Goal: Task Accomplishment & Management: Manage account settings

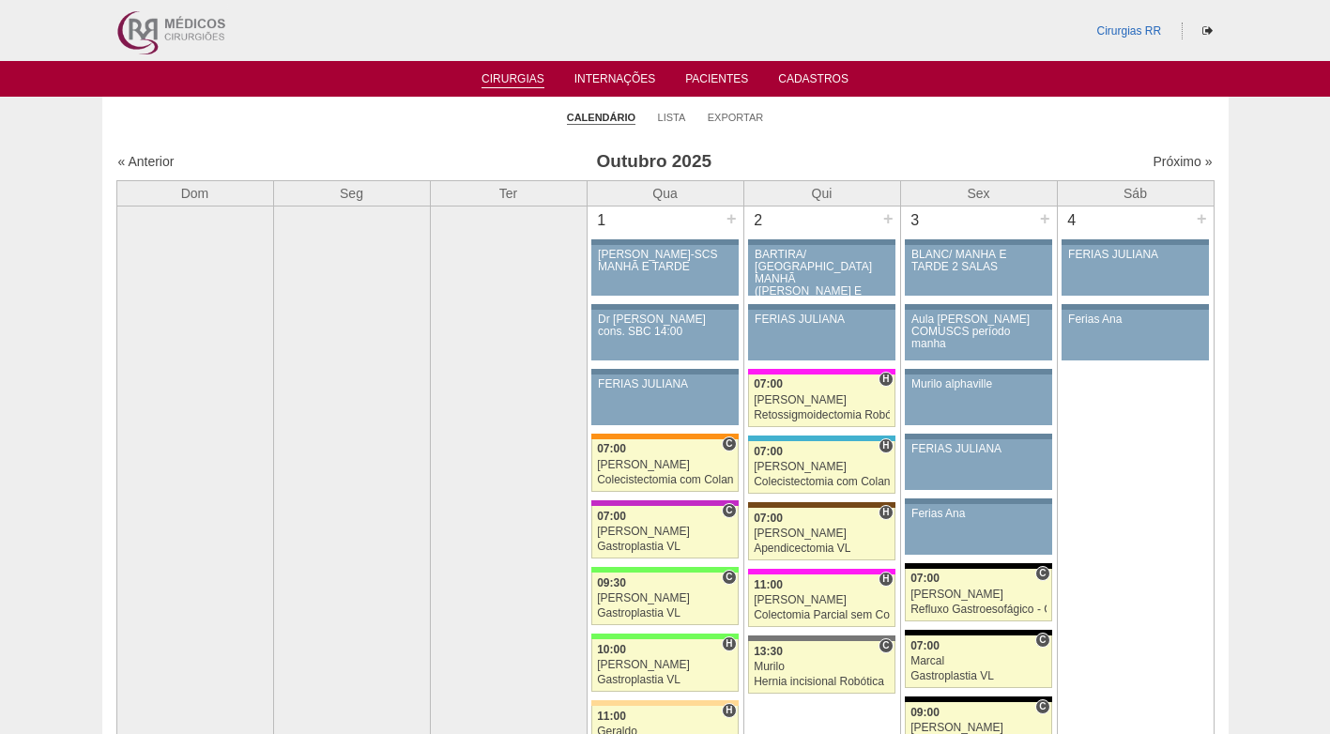
click at [668, 106] on li "Lista" at bounding box center [672, 116] width 28 height 26
click at [668, 114] on link "Lista" at bounding box center [672, 118] width 28 height 14
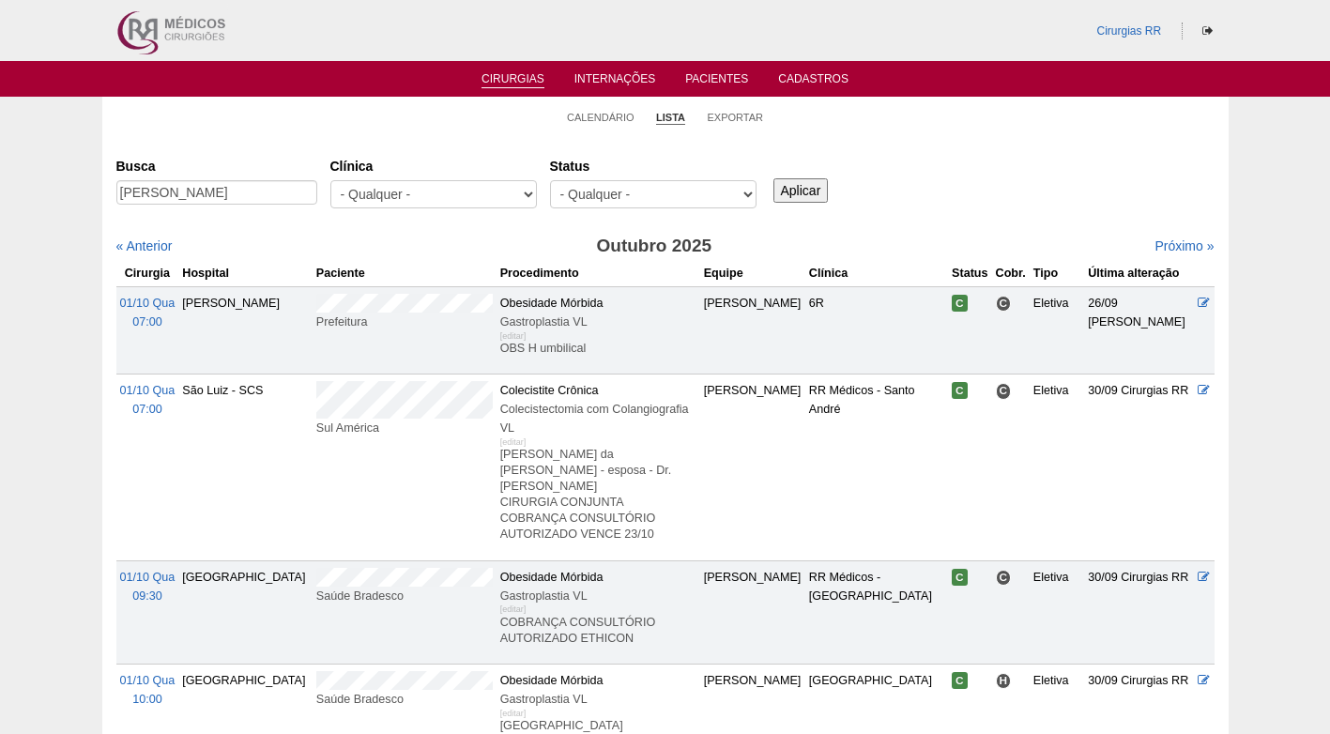
scroll to position [0, 6]
type input "JULIANA ALMEIDA DE OLIVEIRA"
click at [794, 187] on input "Aplicar" at bounding box center [801, 190] width 55 height 24
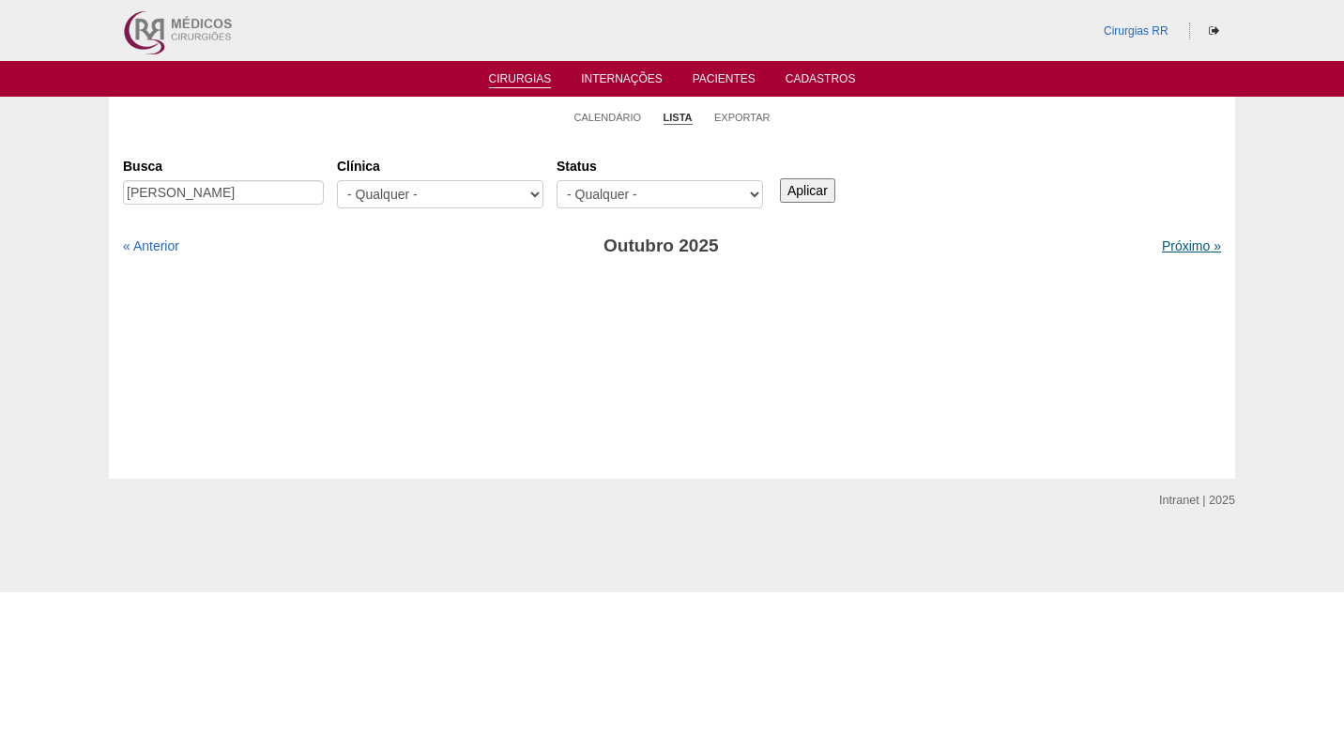
click at [1162, 242] on link "Próximo »" at bounding box center [1191, 245] width 59 height 15
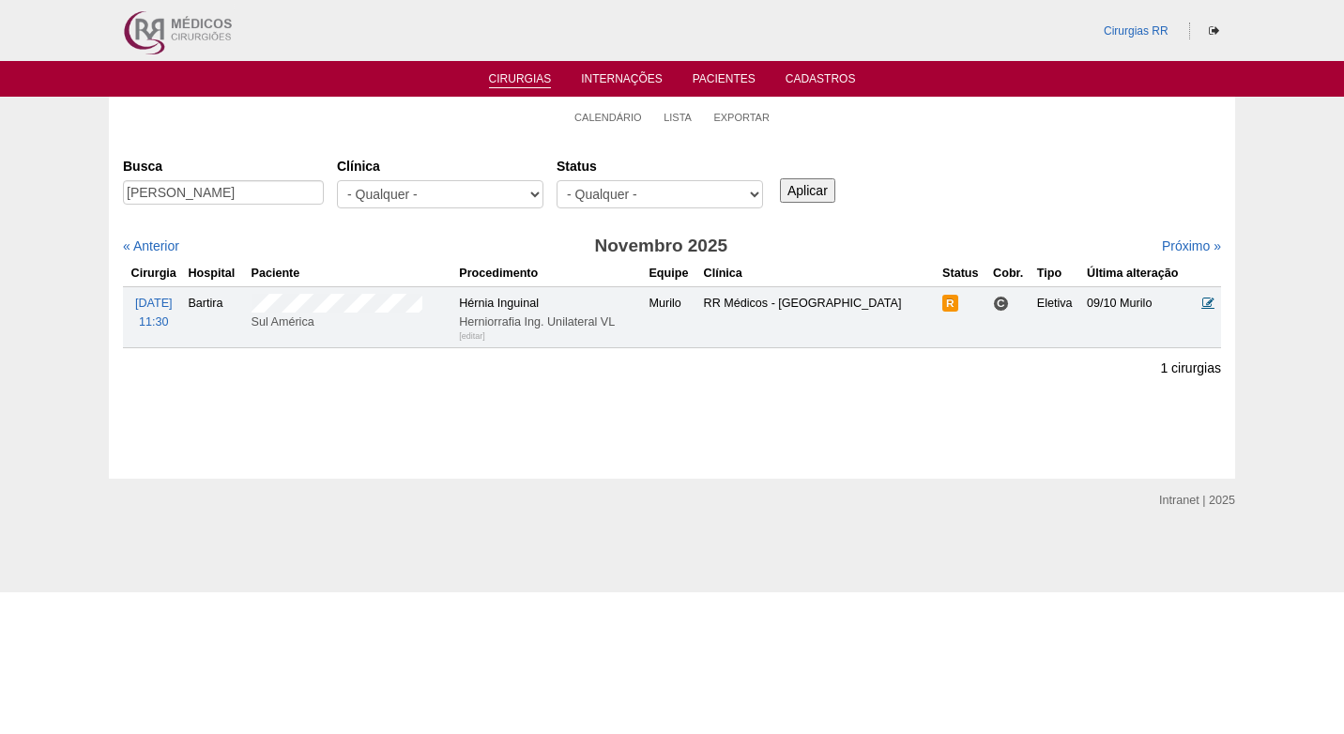
click at [1210, 302] on icon at bounding box center [1209, 303] width 12 height 12
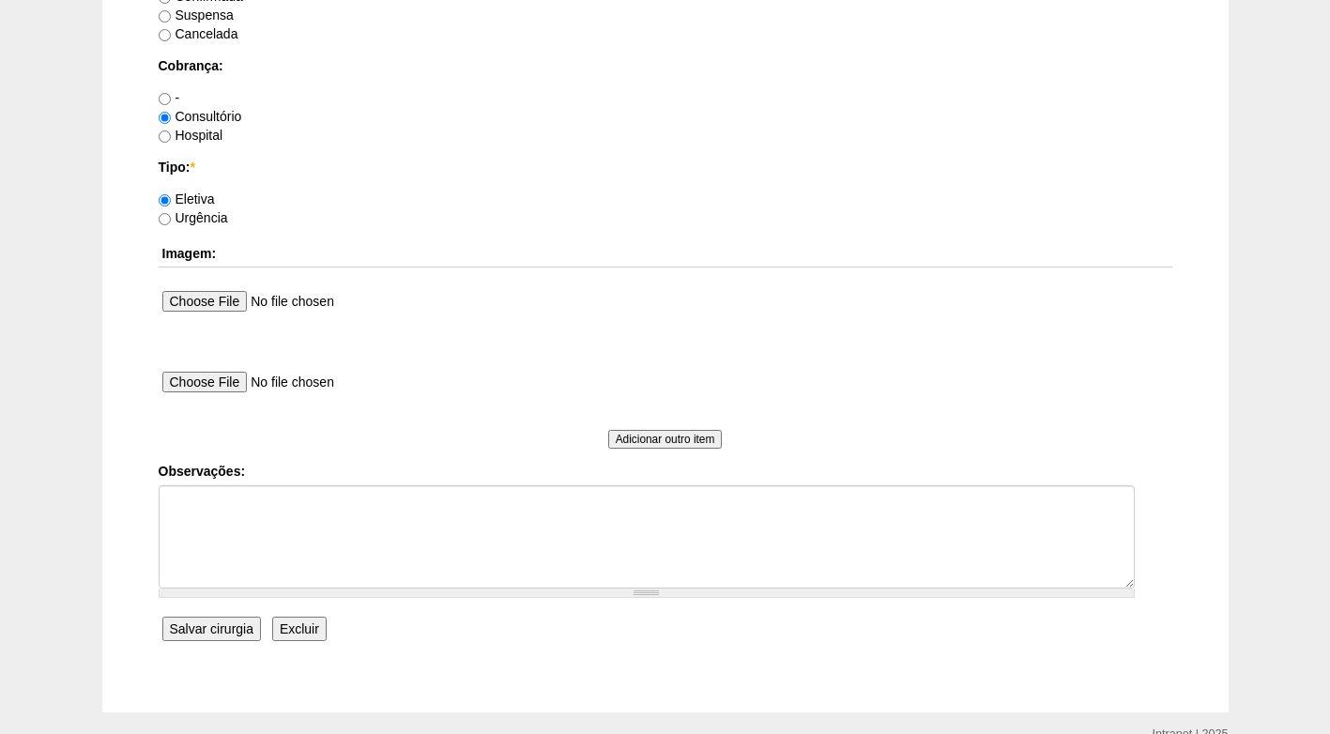
scroll to position [1596, 0]
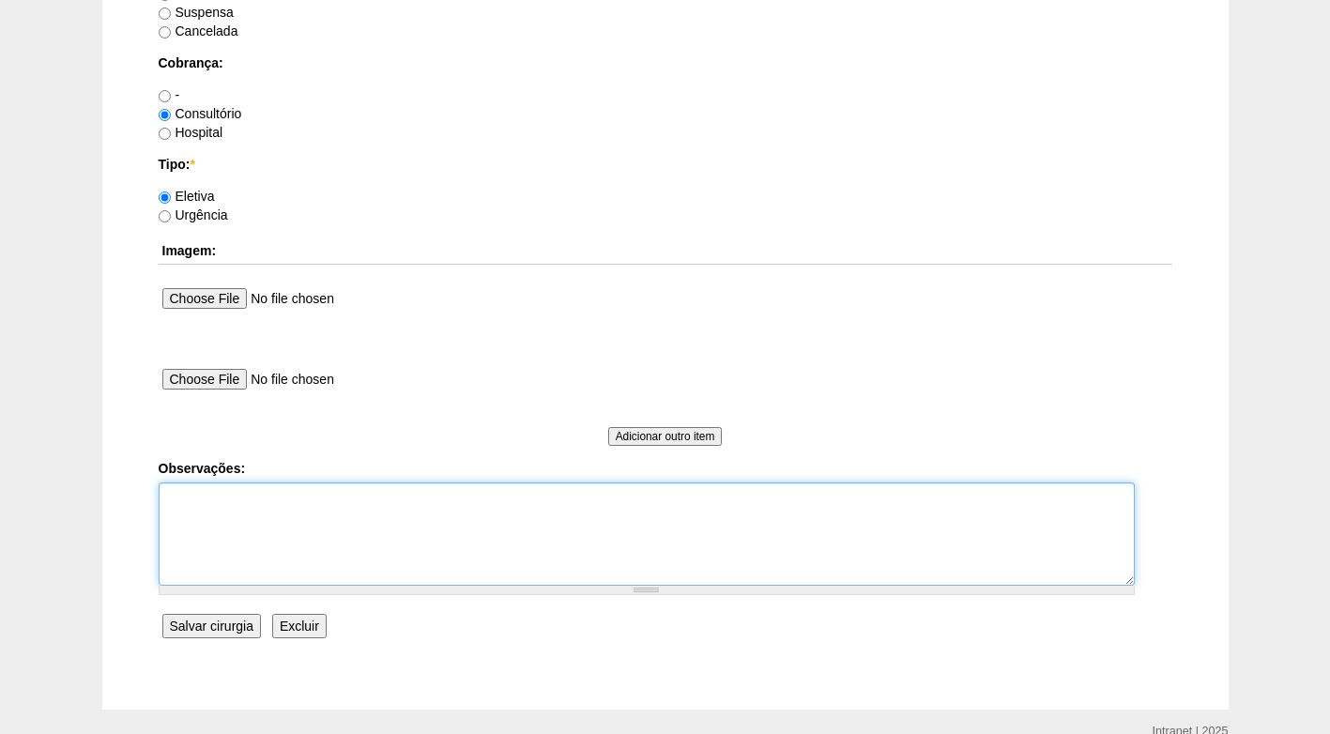
click at [307, 522] on textarea "Observações:" at bounding box center [647, 534] width 976 height 103
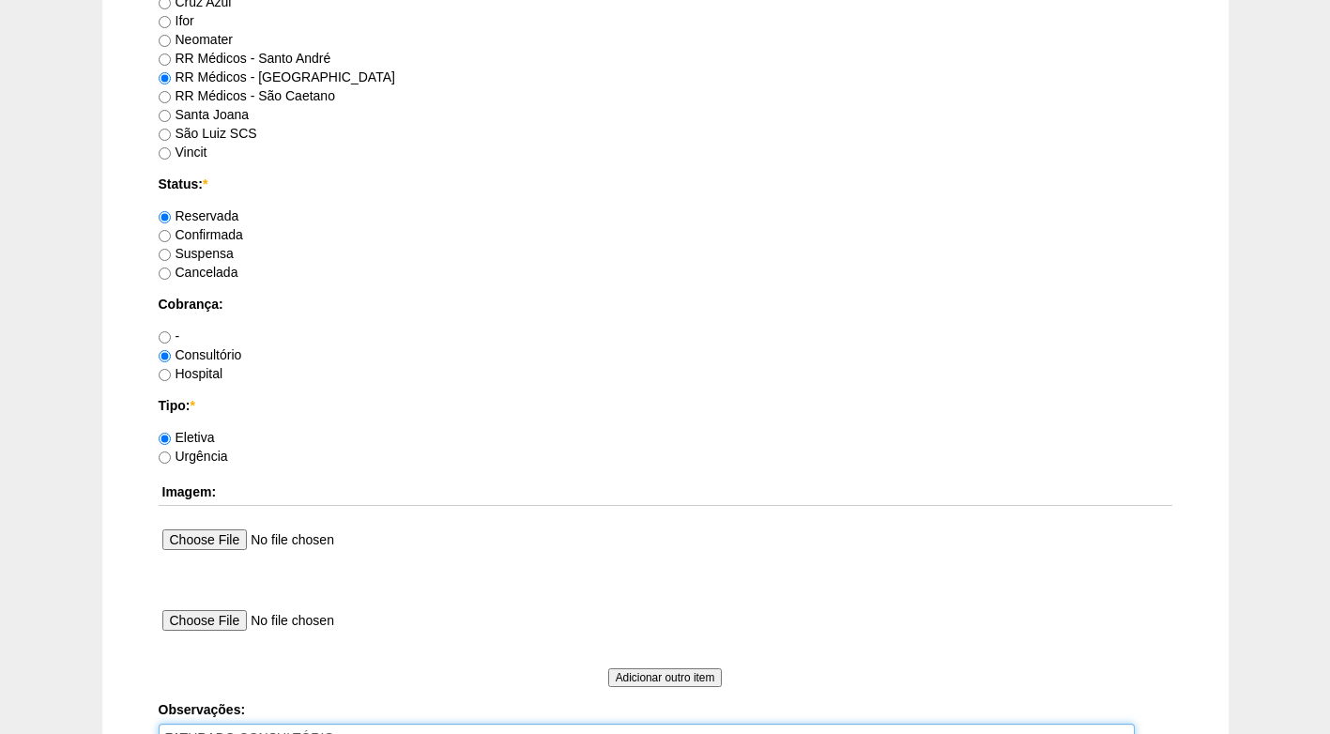
scroll to position [1314, 0]
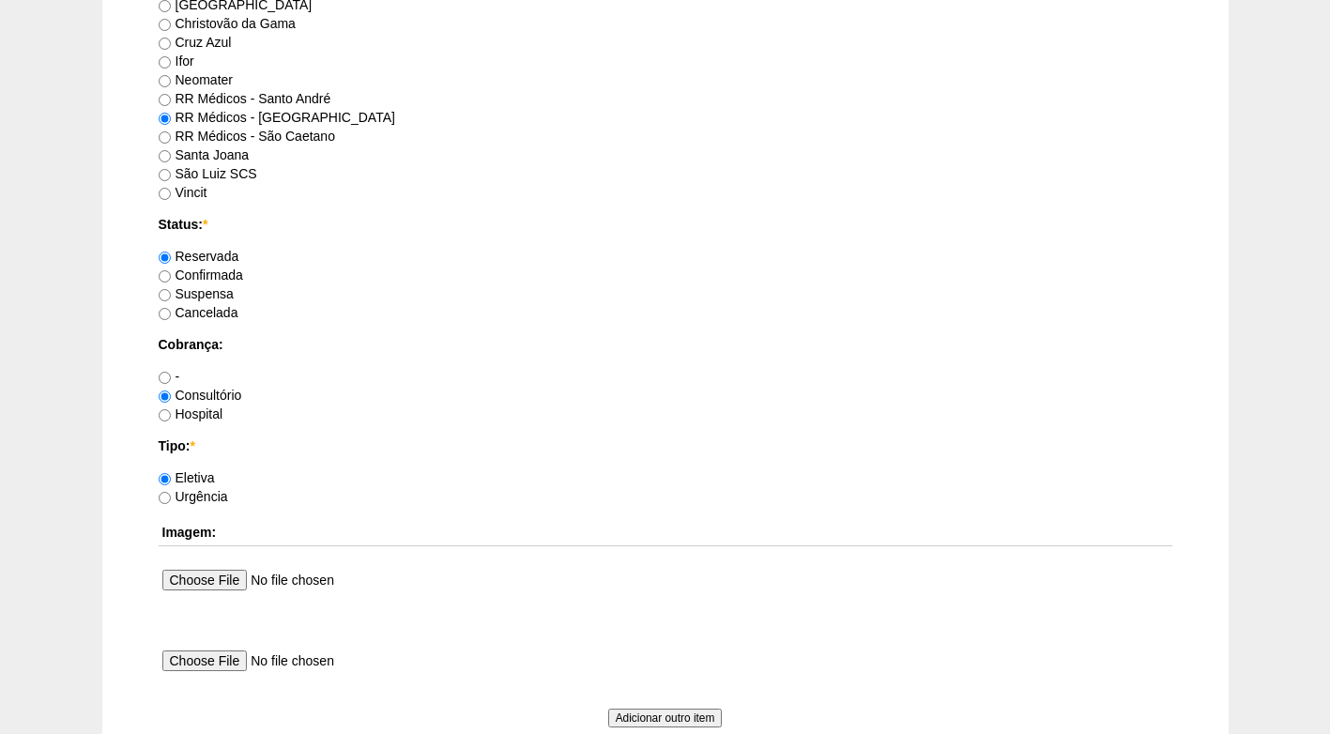
type textarea "FATURADO CONSULTÓRIO"
click at [239, 271] on label "Confirmada" at bounding box center [201, 275] width 84 height 15
click at [171, 271] on input "Confirmada" at bounding box center [165, 276] width 12 height 12
radio input "true"
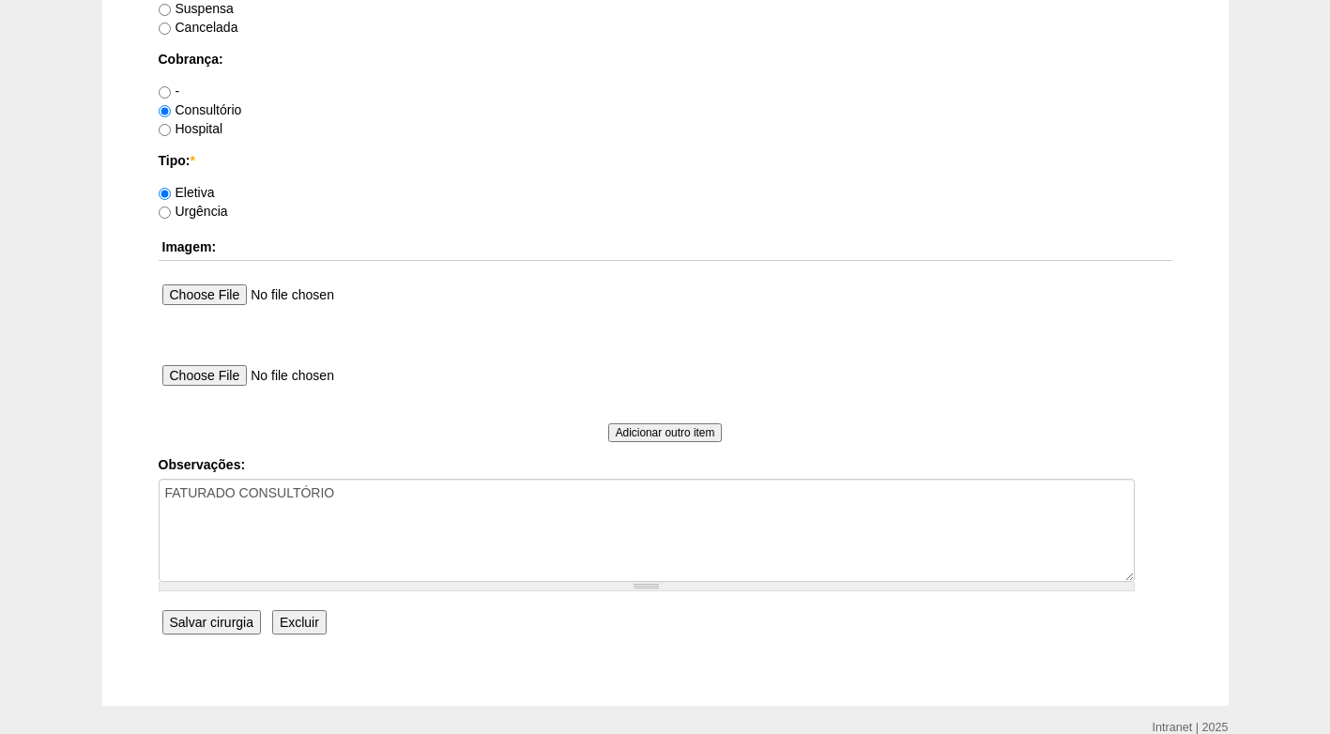
scroll to position [1685, 0]
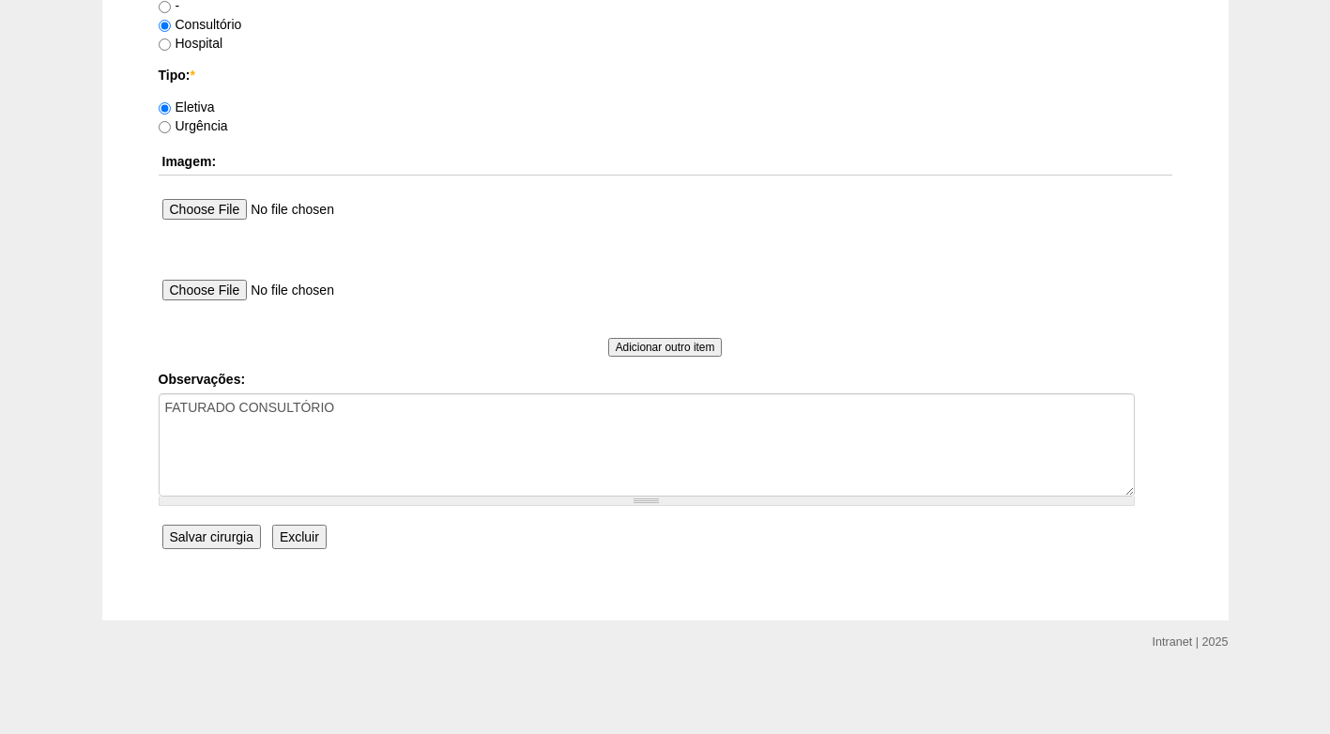
click at [224, 542] on input "Salvar cirurgia" at bounding box center [211, 537] width 99 height 24
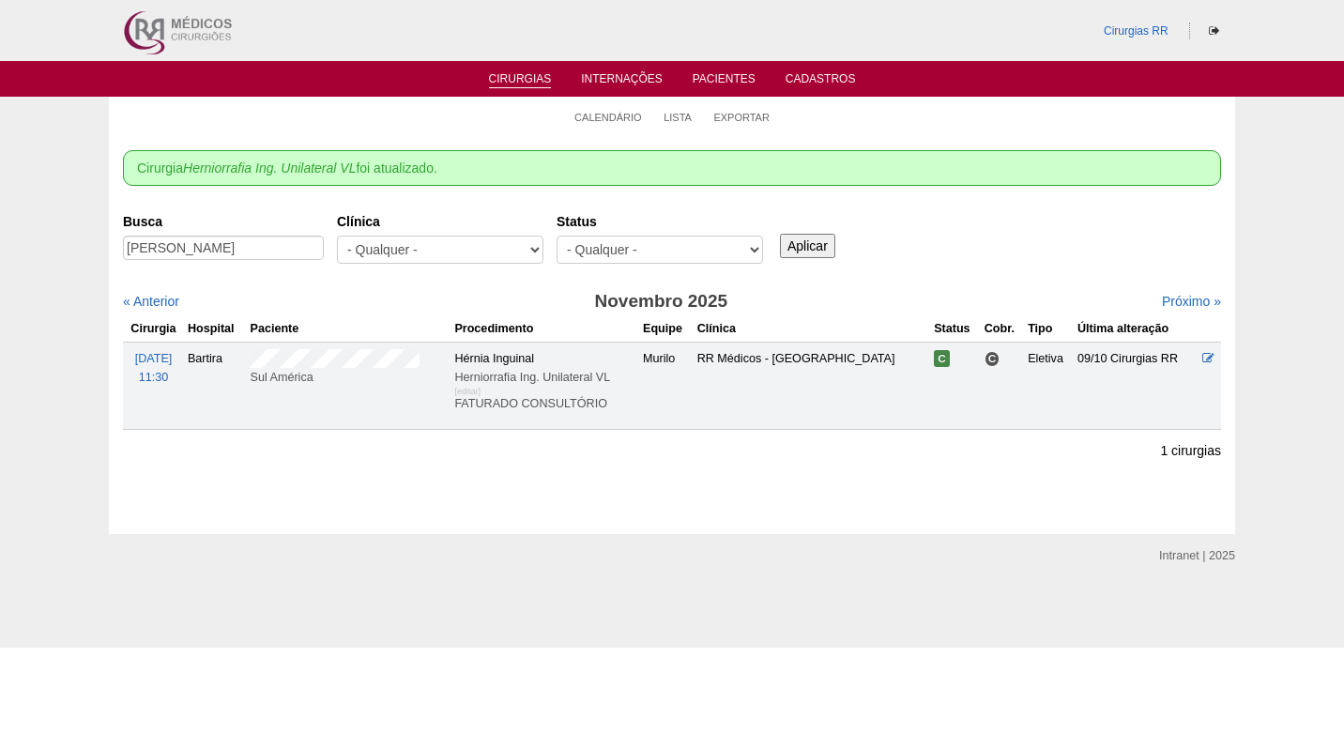
click at [1064, 161] on div "Cirurgia Herniorrafia Ing. Unilateral VL foi atualizado." at bounding box center [672, 168] width 1098 height 36
click at [391, 309] on h3 "Novembro 2025" at bounding box center [661, 301] width 549 height 27
click at [764, 302] on h3 "Novembro 2025" at bounding box center [661, 301] width 549 height 27
click at [1001, 293] on div "Próximo »" at bounding box center [1090, 301] width 264 height 19
click at [624, 116] on link "Calendário" at bounding box center [609, 118] width 68 height 14
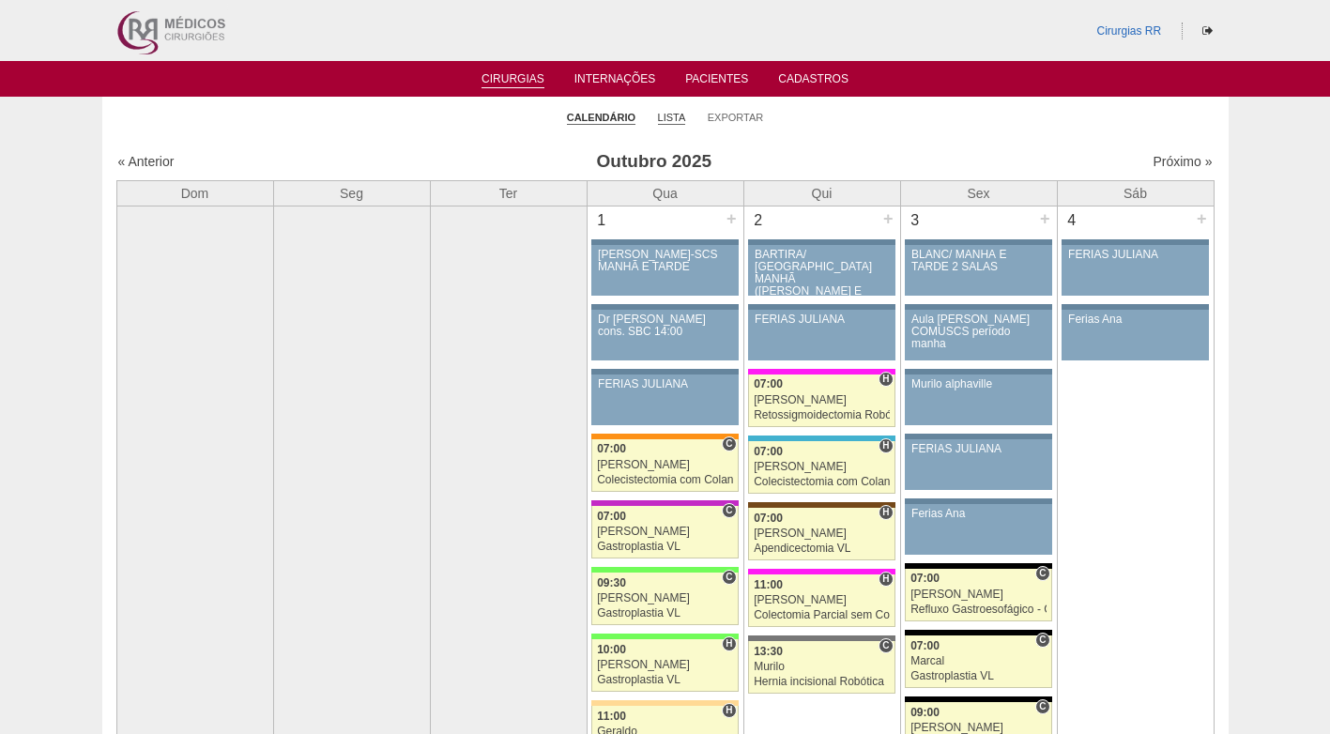
click at [672, 118] on link "Lista" at bounding box center [672, 118] width 28 height 14
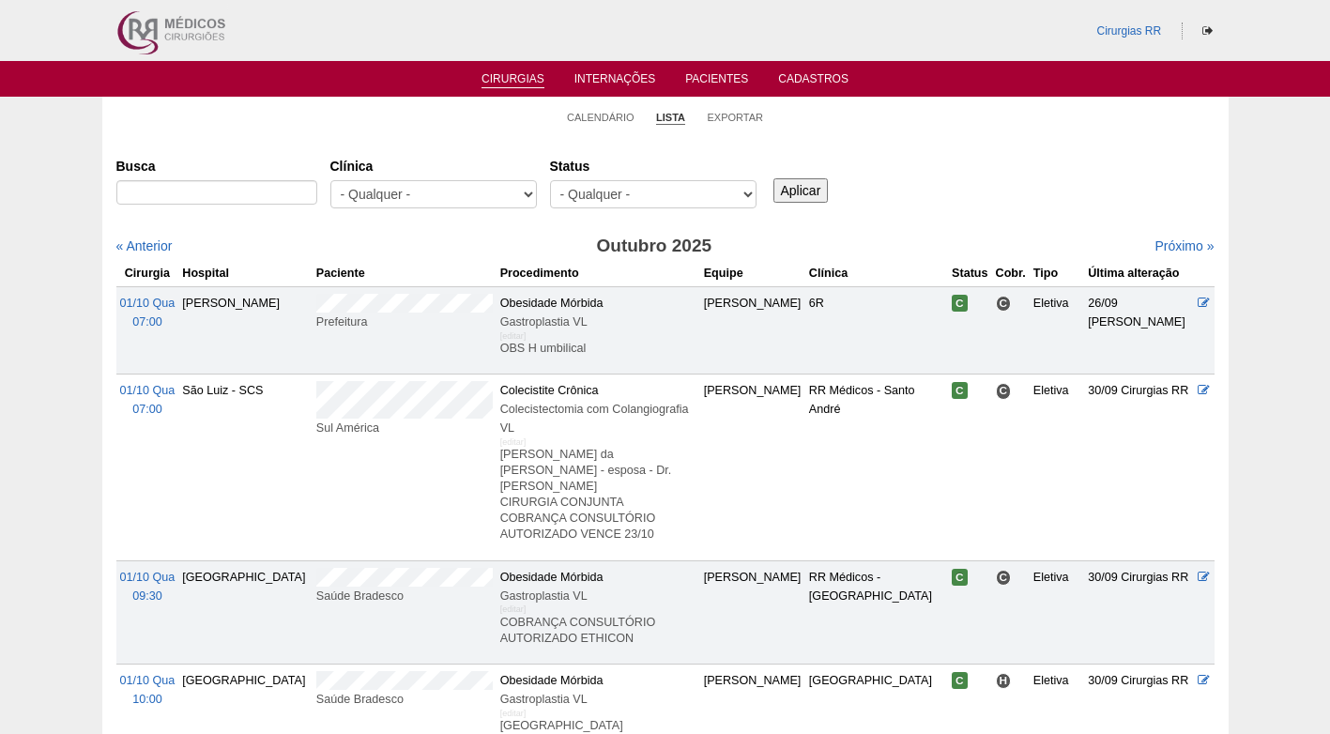
select select "resr"
click at [550, 180] on select "- Qualquer - Reservada Confirmada Suspensa Cancelada" at bounding box center [653, 194] width 207 height 28
click at [796, 189] on input "Aplicar" at bounding box center [801, 190] width 55 height 24
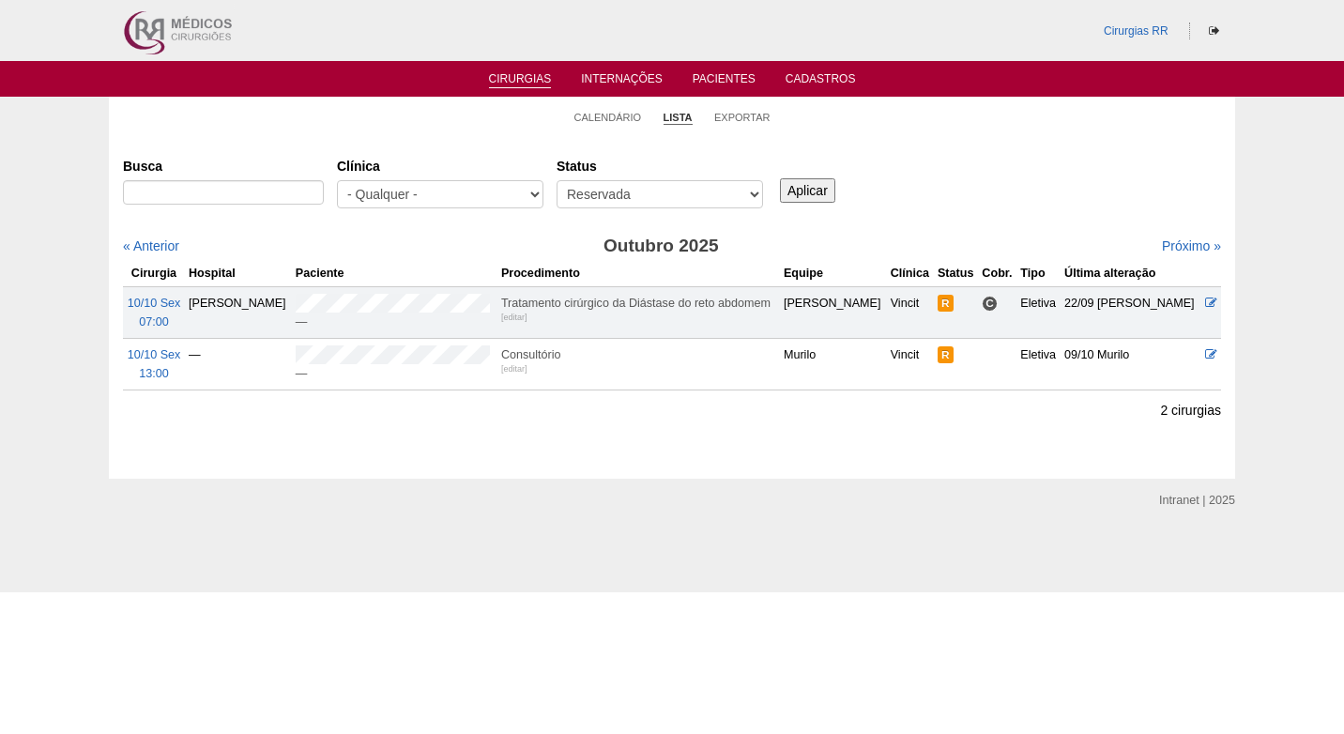
click at [1014, 186] on div "Busca Clínica - Qualquer - 6R Alphaville Assunção Bartira Brasil Christovão da …" at bounding box center [672, 184] width 1098 height 68
drag, startPoint x: 1167, startPoint y: 244, endPoint x: 1059, endPoint y: 221, distance: 110.5
click at [1167, 245] on link "Próximo »" at bounding box center [1191, 245] width 59 height 15
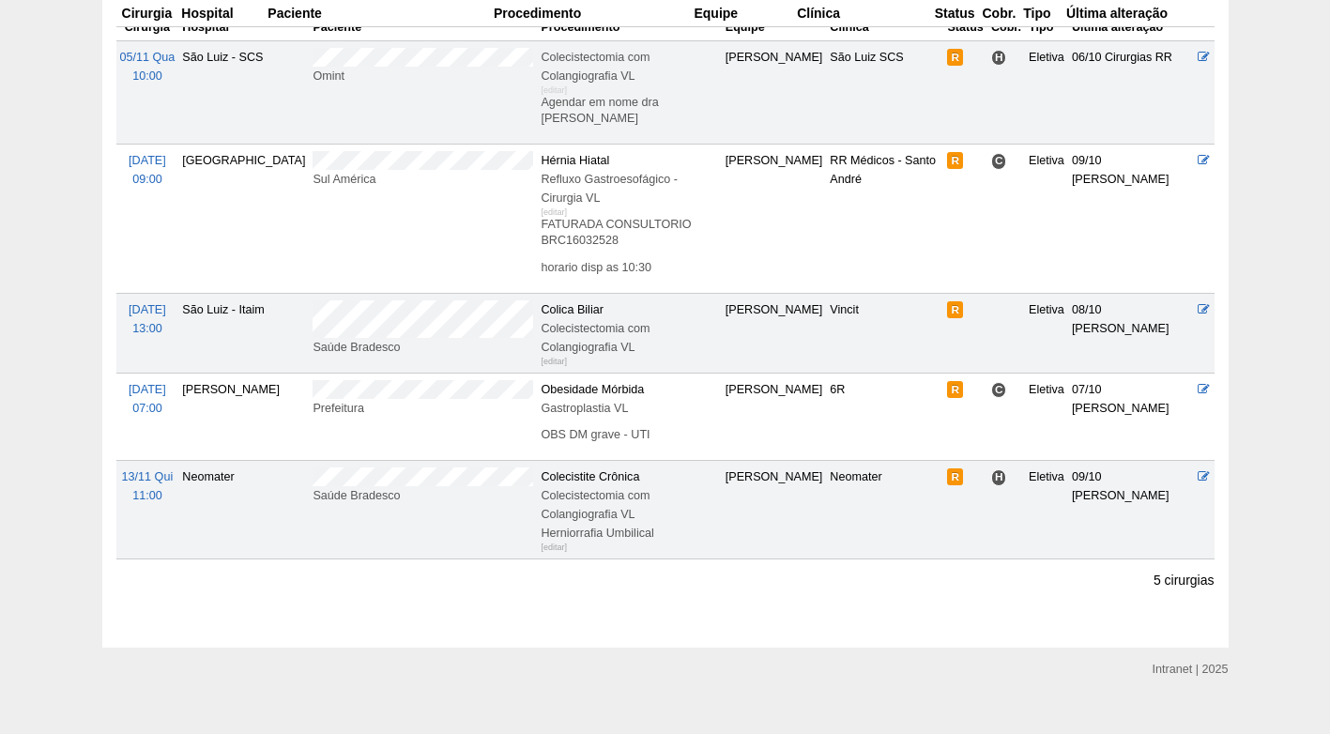
scroll to position [257, 0]
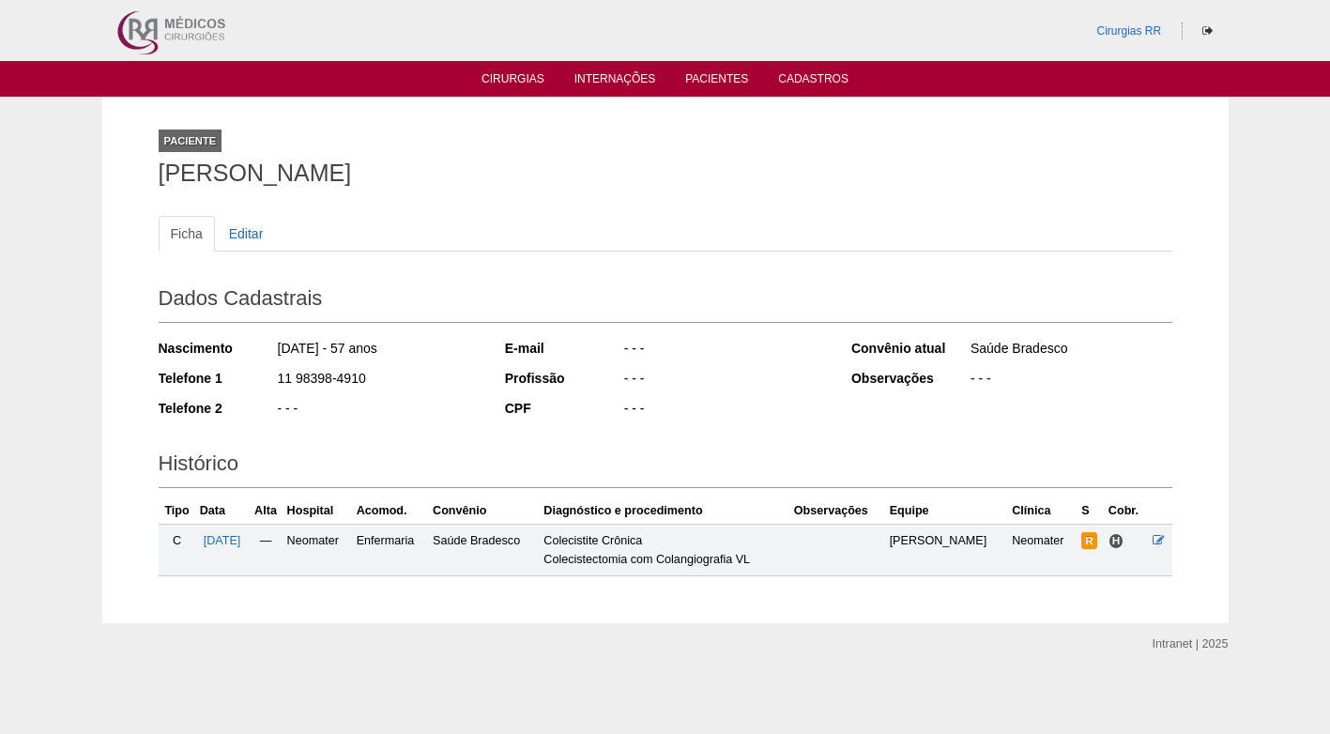
drag, startPoint x: 166, startPoint y: 176, endPoint x: 511, endPoint y: 171, distance: 344.6
click at [511, 171] on h1 "Jeane Leite Barbosa dos Santos" at bounding box center [666, 172] width 1014 height 23
click at [485, 189] on div "Paciente Jeane Leite Barbosa dos Santos" at bounding box center [666, 154] width 1014 height 86
drag, startPoint x: 506, startPoint y: 172, endPoint x: 108, endPoint y: 171, distance: 398.0
click at [108, 171] on div "Paciente Jeane Leite Barbosa dos Santos Ficha Editar Dados Cadastrais Nasciment…" at bounding box center [665, 360] width 1127 height 527
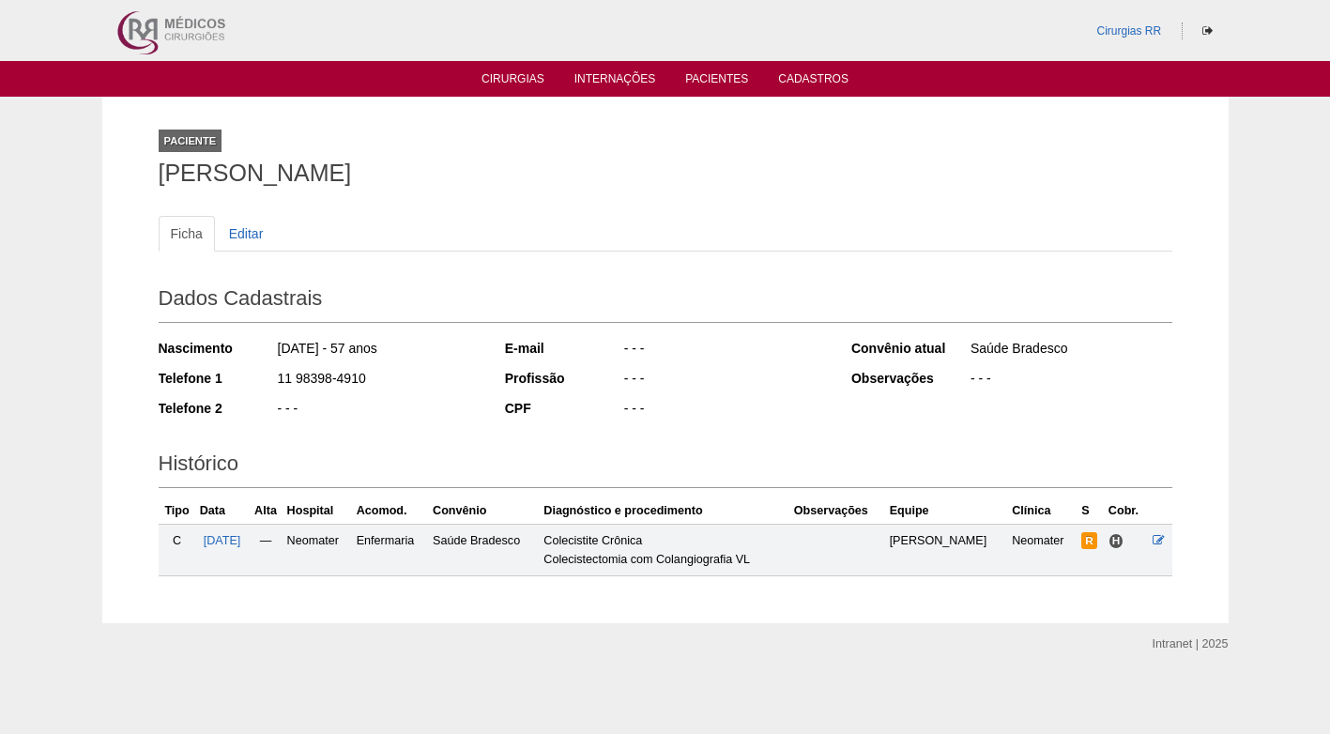
copy h1 "Jeane Leite Barbosa dos Santos"
drag, startPoint x: 662, startPoint y: 186, endPoint x: 664, endPoint y: 202, distance: 16.1
click at [663, 187] on div "Paciente Jeane Leite Barbosa dos Santos" at bounding box center [666, 154] width 1014 height 86
click at [624, 303] on h2 "Dados Cadastrais" at bounding box center [666, 301] width 1014 height 43
drag, startPoint x: 324, startPoint y: 376, endPoint x: 272, endPoint y: 382, distance: 52.0
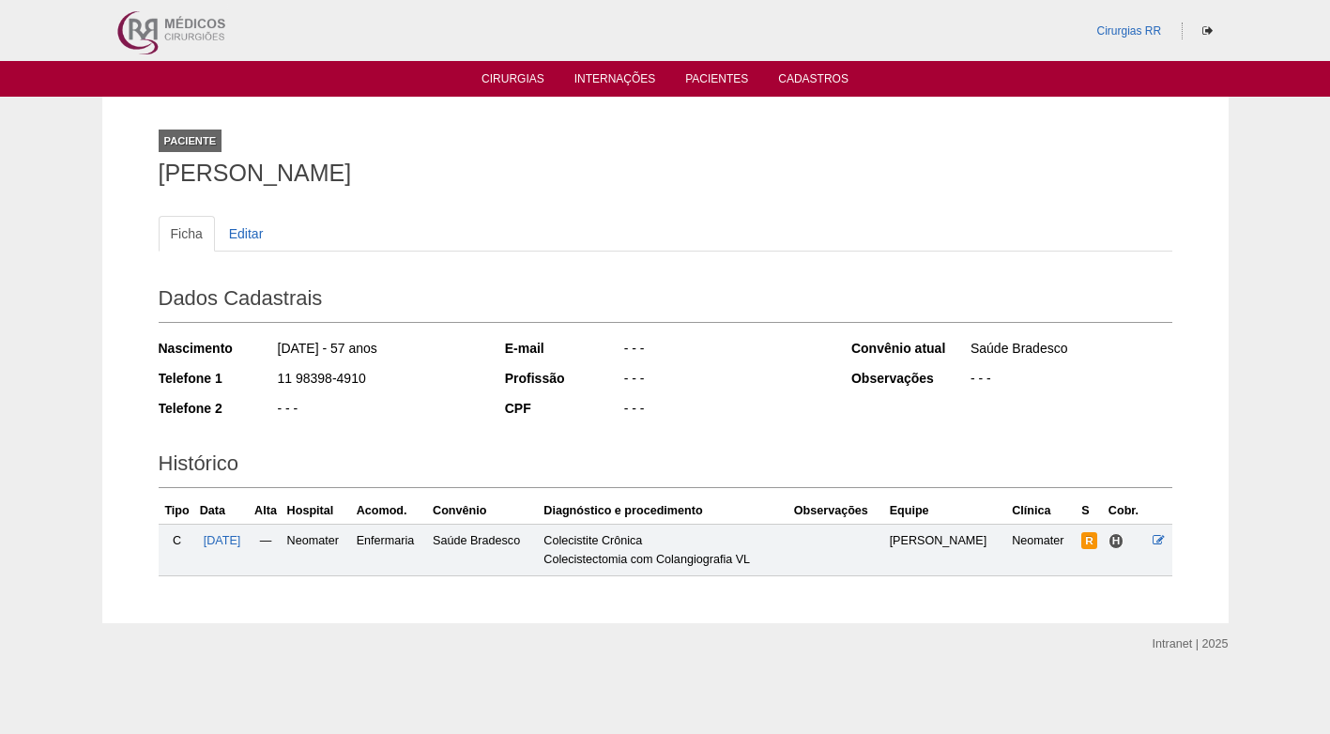
click at [272, 382] on div "Telefone 1 11 98398-4910" at bounding box center [319, 380] width 321 height 23
copy div "11 98398-4910"
drag, startPoint x: 385, startPoint y: 372, endPoint x: 317, endPoint y: 378, distance: 67.9
click at [382, 373] on div "11 98398-4910" at bounding box center [378, 380] width 204 height 23
drag, startPoint x: 281, startPoint y: 351, endPoint x: 346, endPoint y: 344, distance: 66.1
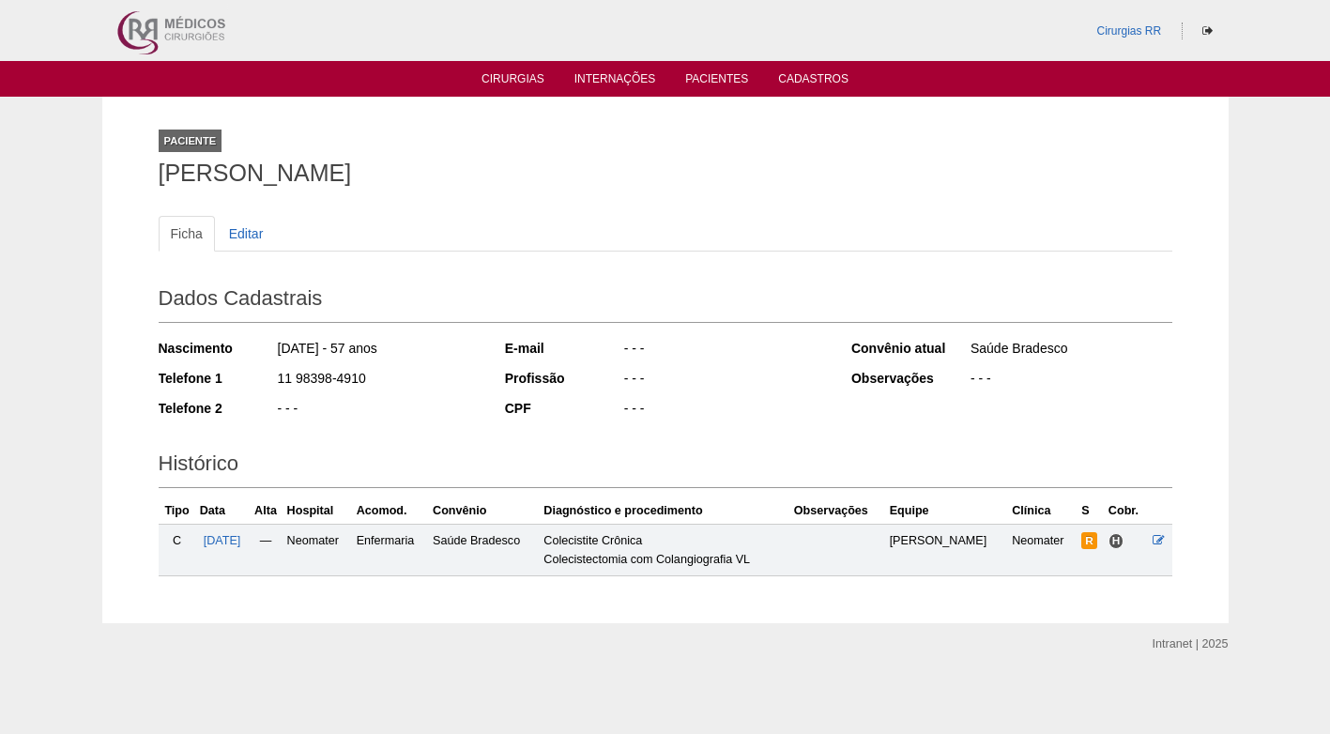
click at [346, 344] on div "25/03/1968 - 57 anos" at bounding box center [378, 350] width 204 height 23
copy div "25/03/1968"
click at [434, 409] on div "- - -" at bounding box center [378, 410] width 204 height 23
click at [435, 408] on div "- - -" at bounding box center [378, 410] width 204 height 23
click at [861, 442] on div "Histórico Tipo Data Alta Hospital Acomod. Convênio Diagnóstico e procedimento O…" at bounding box center [666, 506] width 1014 height 141
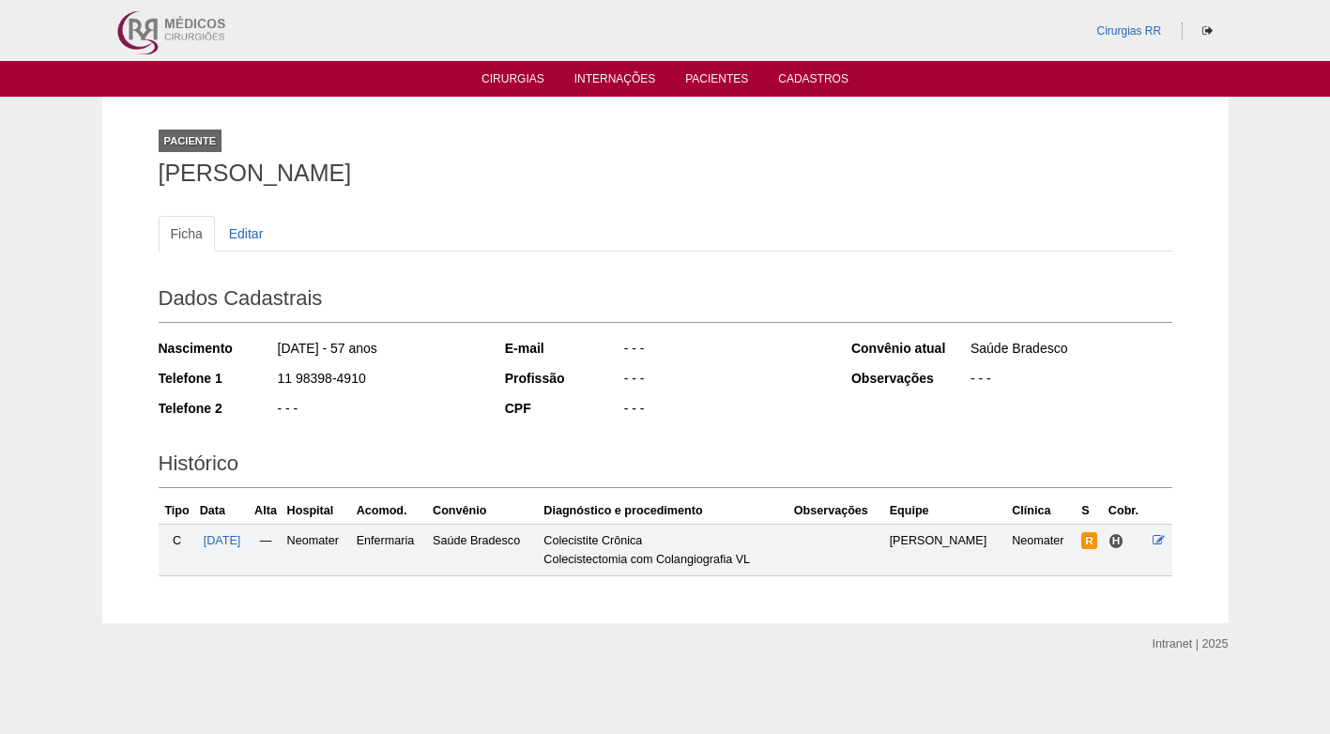
drag, startPoint x: 161, startPoint y: 171, endPoint x: 639, endPoint y: 172, distance: 477.8
click at [639, 172] on h1 "Jeane Leite Barbosa dos Santos" at bounding box center [666, 172] width 1014 height 23
copy h1 "Jeane Leite Barbosa dos Santos"
click at [607, 404] on div "CPF" at bounding box center [563, 408] width 117 height 19
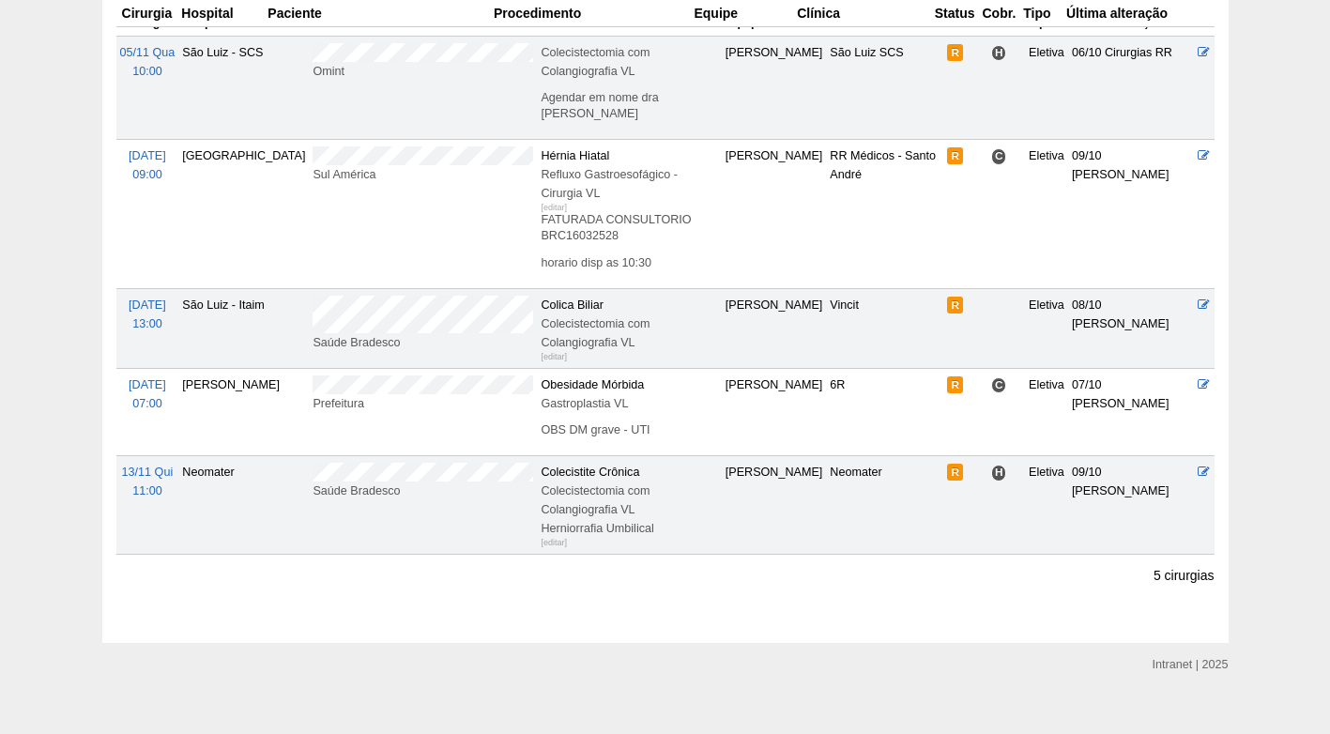
scroll to position [257, 0]
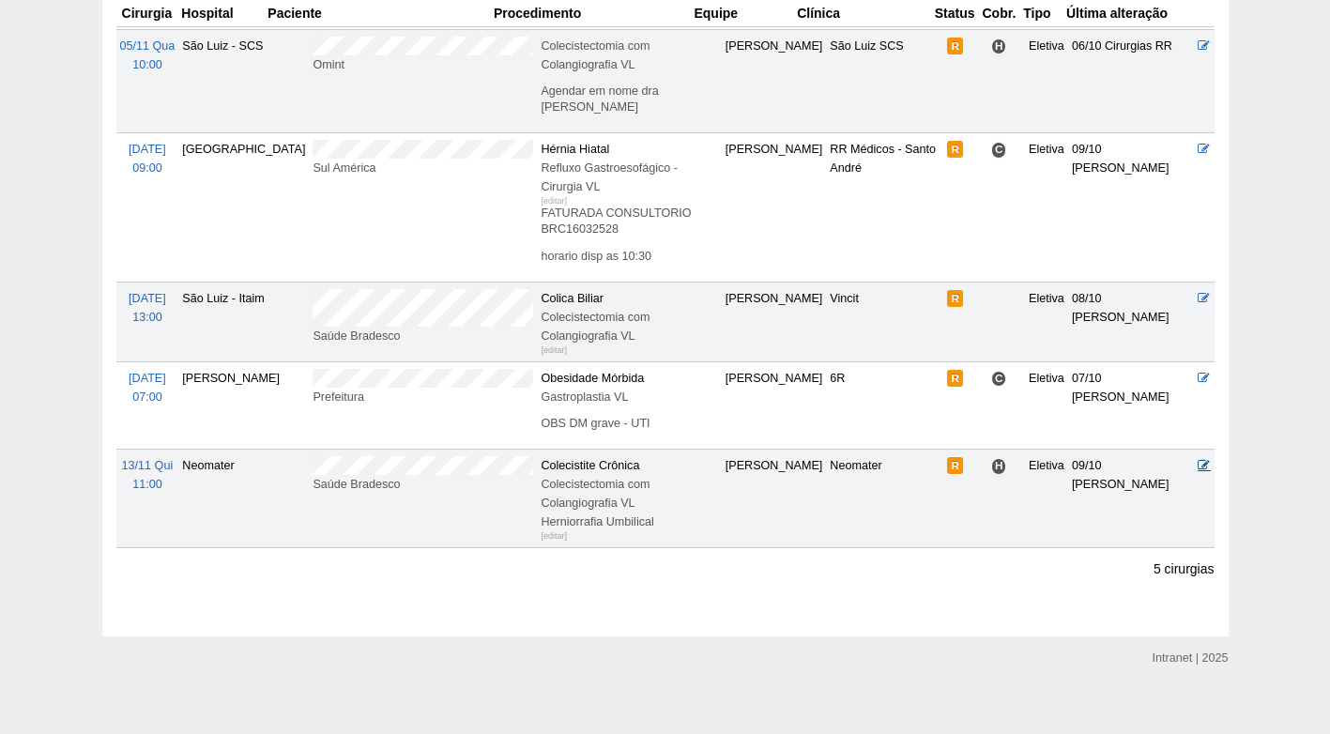
click at [1203, 459] on icon at bounding box center [1204, 465] width 12 height 12
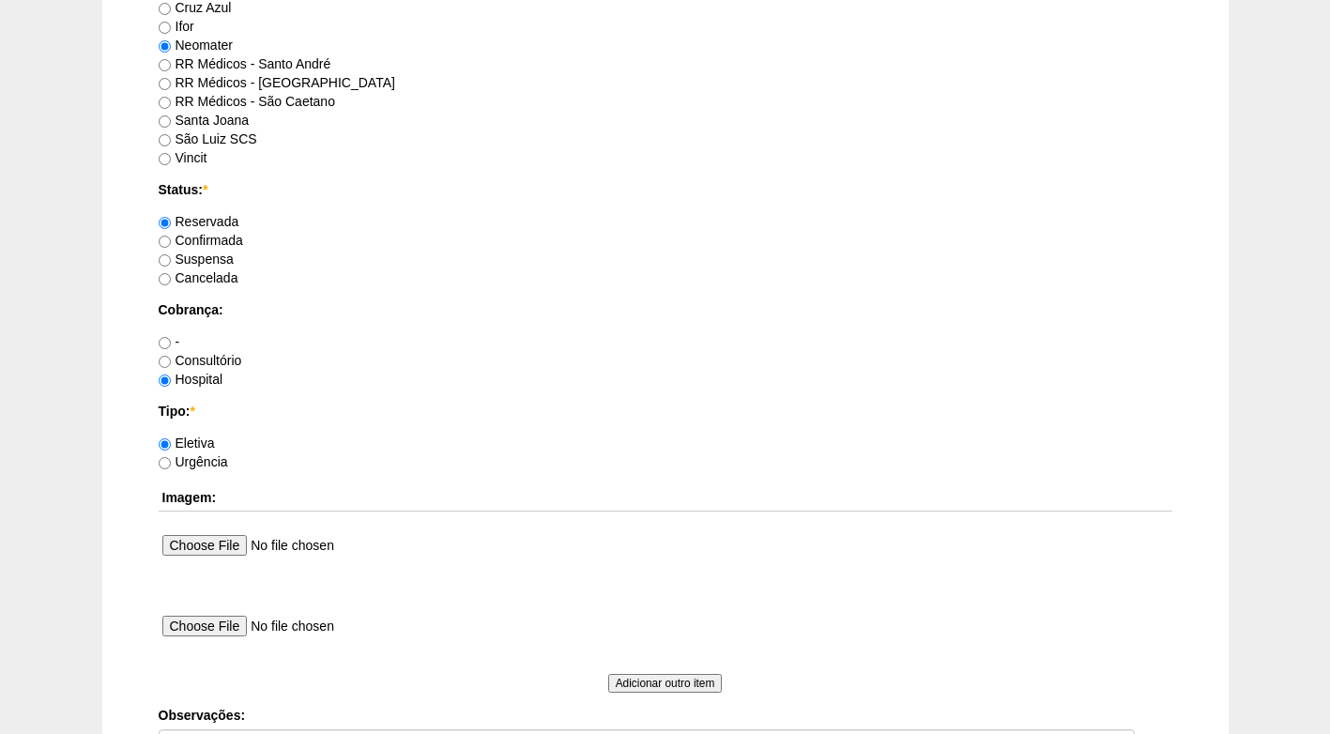
scroll to position [1408, 0]
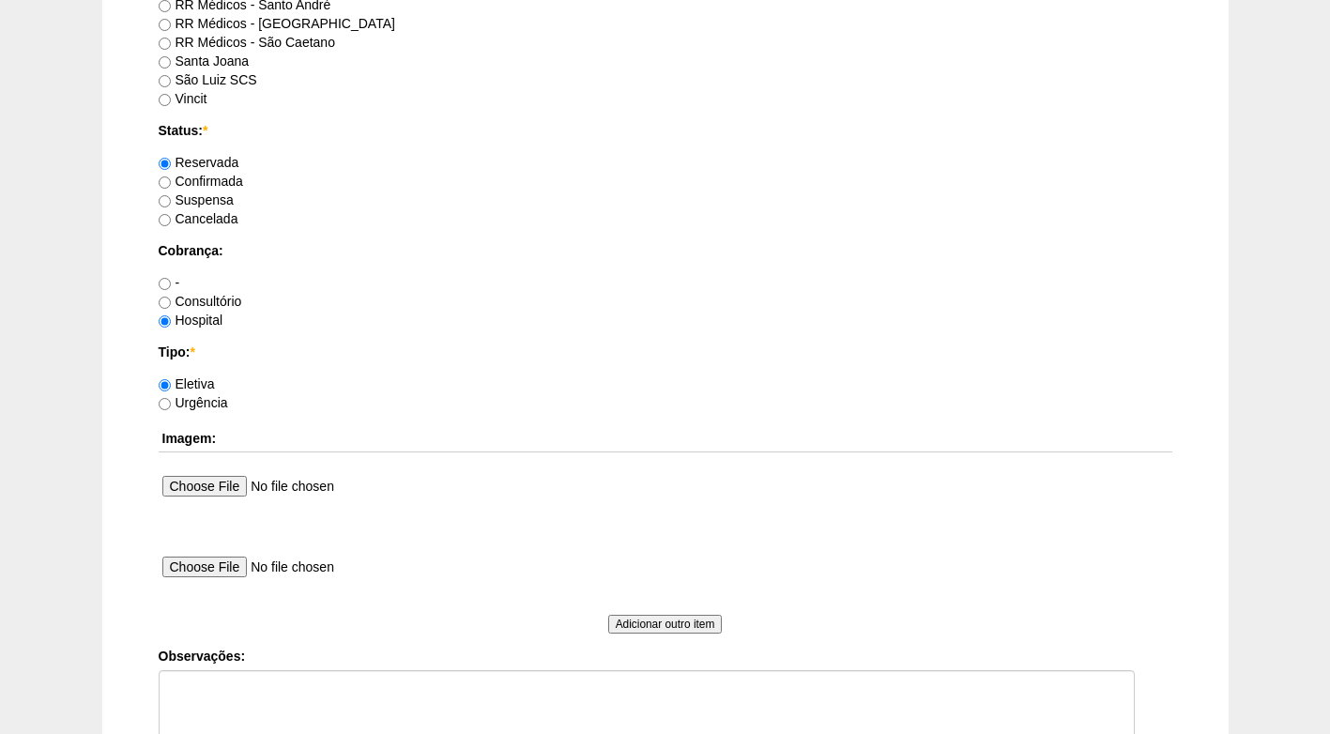
click at [217, 179] on label "Confirmada" at bounding box center [201, 181] width 84 height 15
click at [171, 179] on input "Confirmada" at bounding box center [165, 182] width 12 height 12
radio input "true"
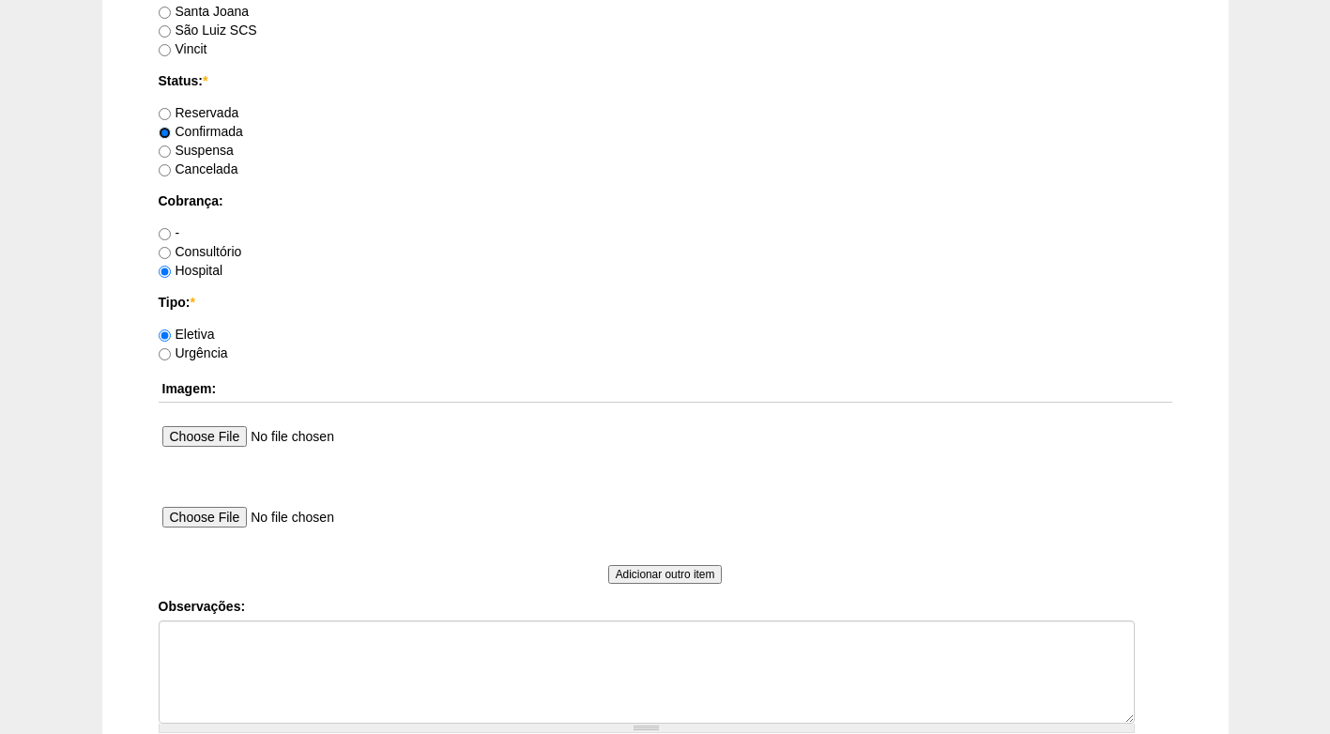
scroll to position [1685, 0]
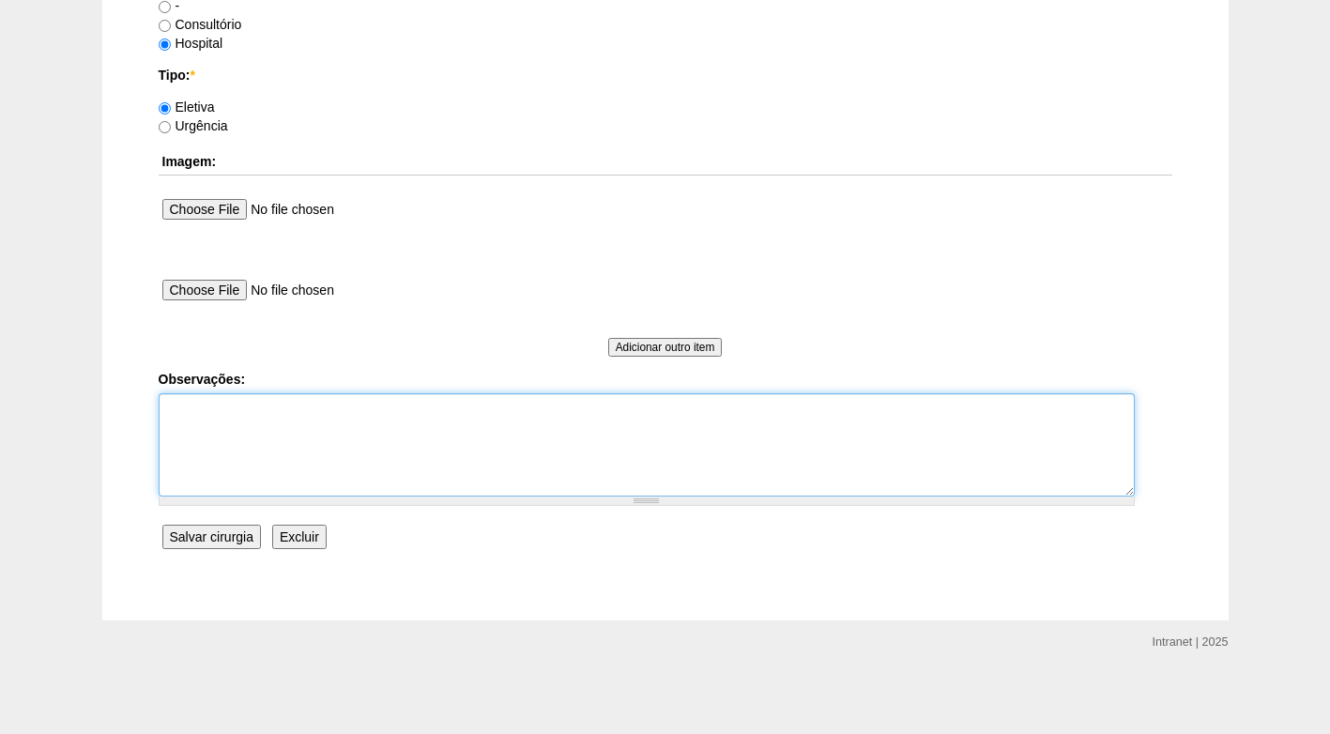
click at [319, 430] on textarea "Observações:" at bounding box center [647, 444] width 976 height 103
type textarea "f"
type textarea "[GEOGRAPHIC_DATA]"
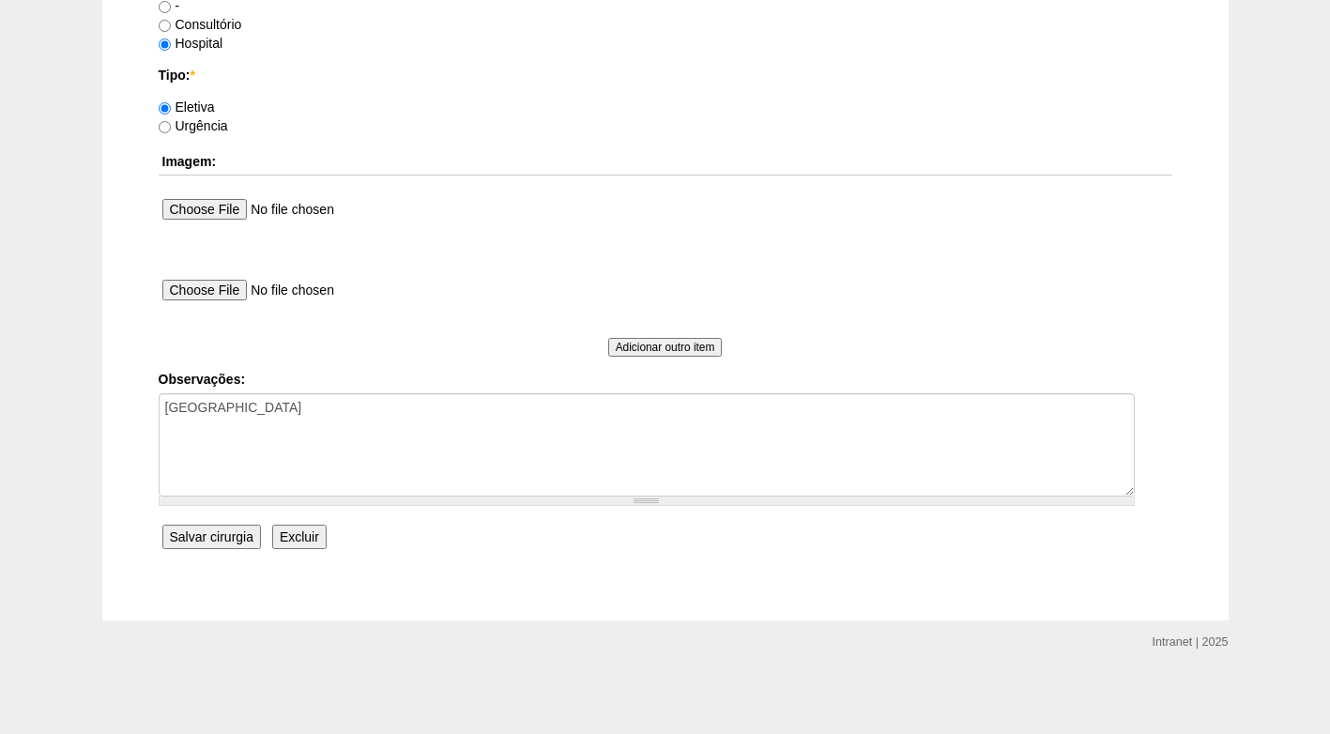
click at [215, 542] on input "Salvar cirurgia" at bounding box center [211, 537] width 99 height 24
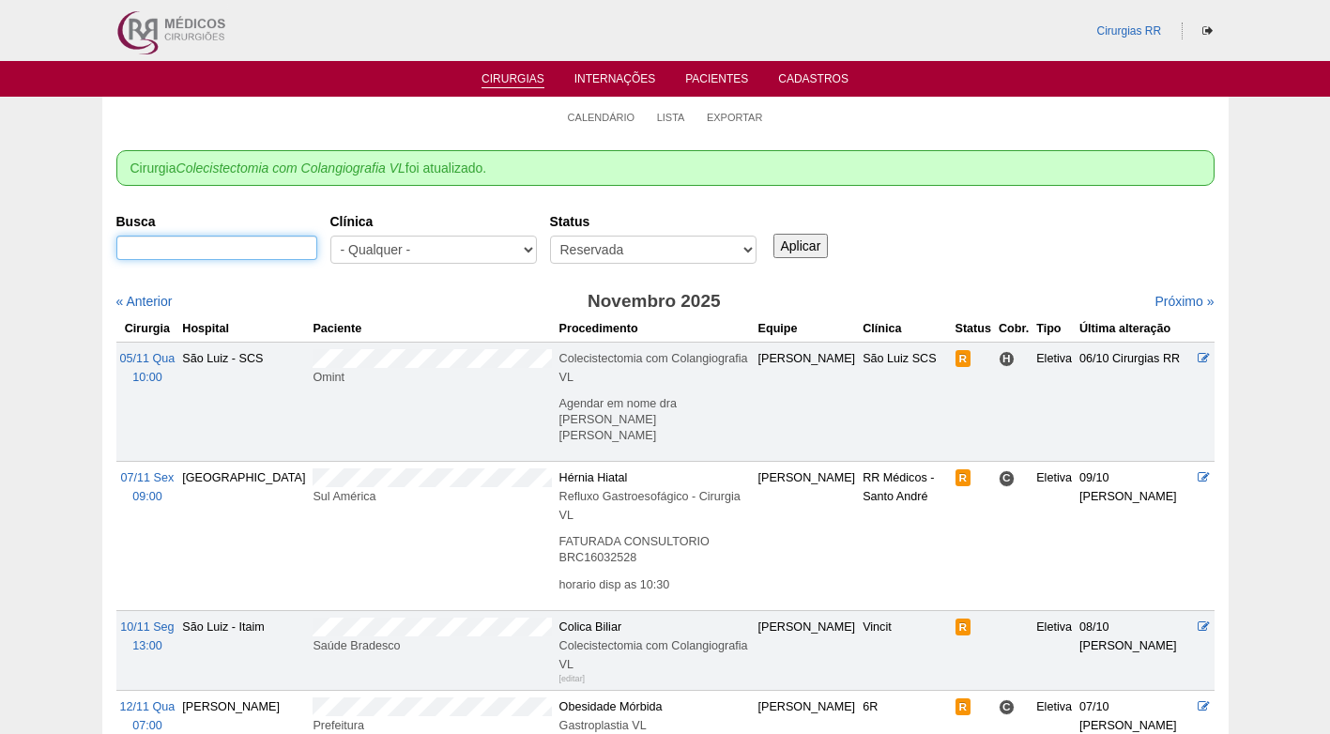
click at [249, 246] on input "Busca" at bounding box center [216, 248] width 201 height 24
paste input "[PERSON_NAME] dos [PERSON_NAME]"
type input "[PERSON_NAME] dos [PERSON_NAME]"
type input "[GEOGRAPHIC_DATA]"
click at [774, 234] on input "Aplicar" at bounding box center [801, 246] width 55 height 24
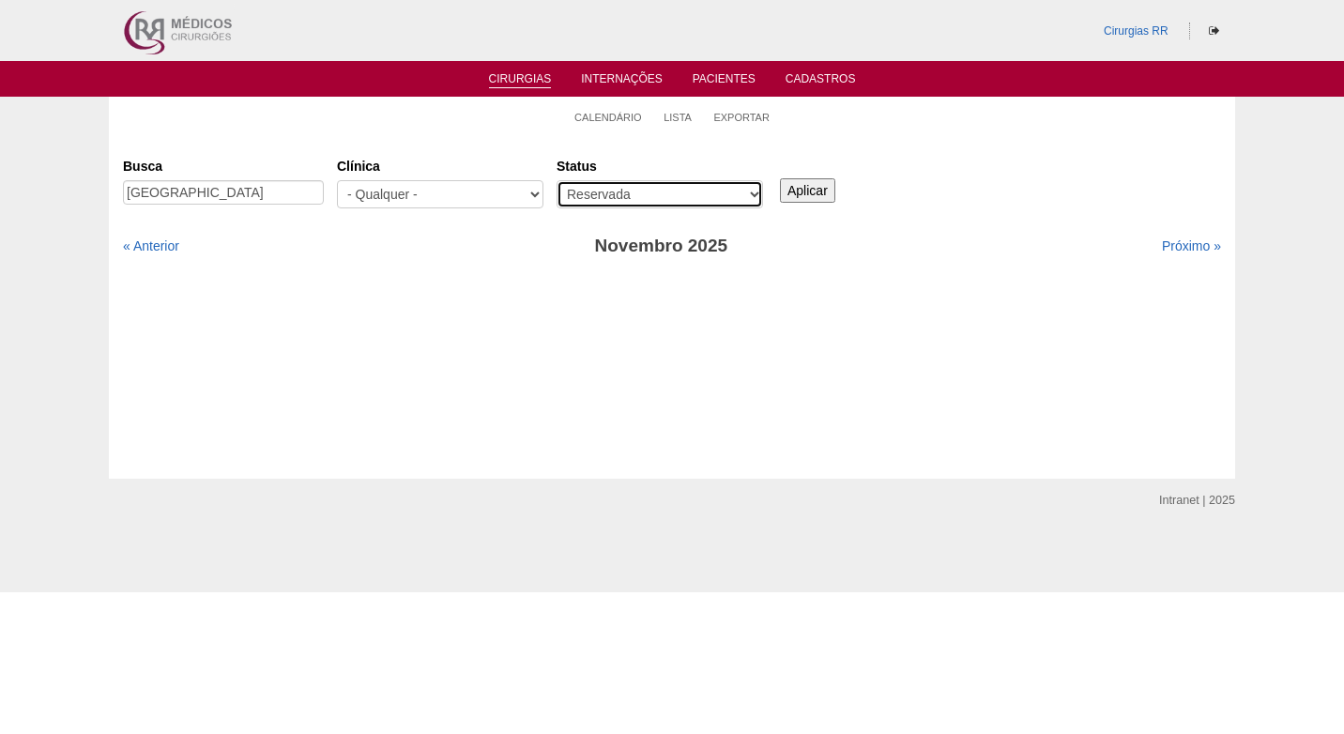
click at [615, 193] on select "- Qualquer - Reservada Confirmada Suspensa Cancelada" at bounding box center [660, 194] width 207 height 28
select select "All"
click at [557, 180] on select "- Qualquer - Reservada Confirmada Suspensa Cancelada" at bounding box center [660, 194] width 207 height 28
click at [158, 254] on div "« Anterior" at bounding box center [255, 246] width 264 height 19
click at [159, 248] on link "« Anterior" at bounding box center [151, 245] width 56 height 15
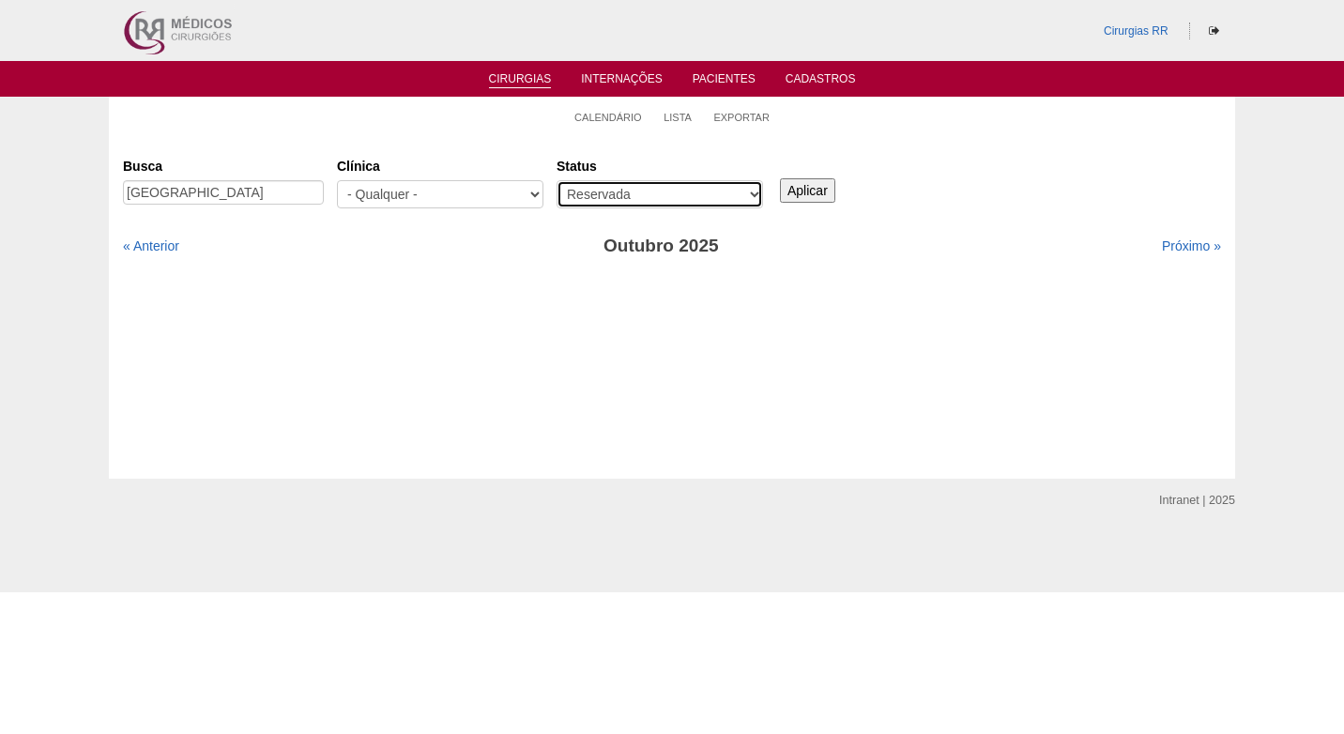
click at [661, 195] on select "- Qualquer - Reservada Confirmada Suspensa Cancelada" at bounding box center [660, 194] width 207 height 28
select select "All"
click at [557, 180] on select "- Qualquer - Reservada Confirmada Suspensa Cancelada" at bounding box center [660, 194] width 207 height 28
click at [805, 195] on input "Aplicar" at bounding box center [807, 190] width 55 height 24
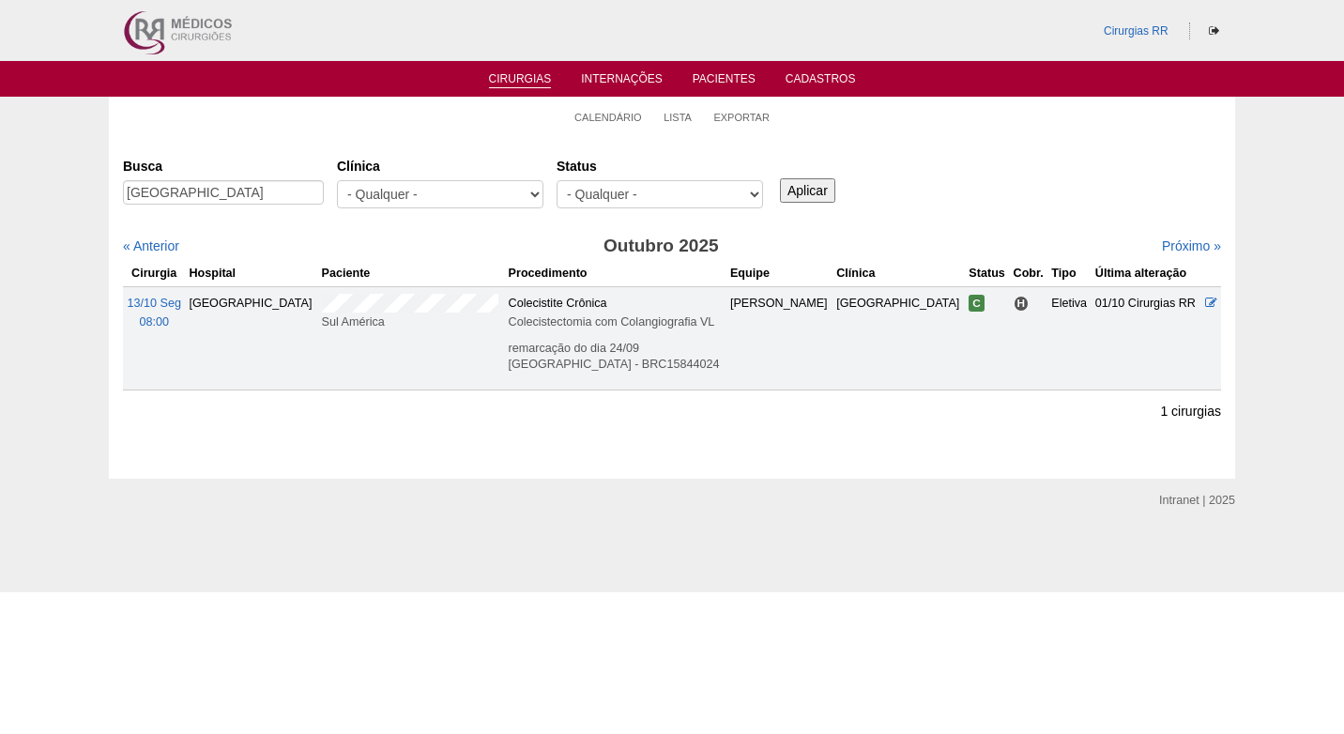
click at [480, 112] on ul "Calendário Lista Exportar" at bounding box center [672, 116] width 1127 height 39
click at [622, 115] on link "Calendário" at bounding box center [609, 118] width 68 height 14
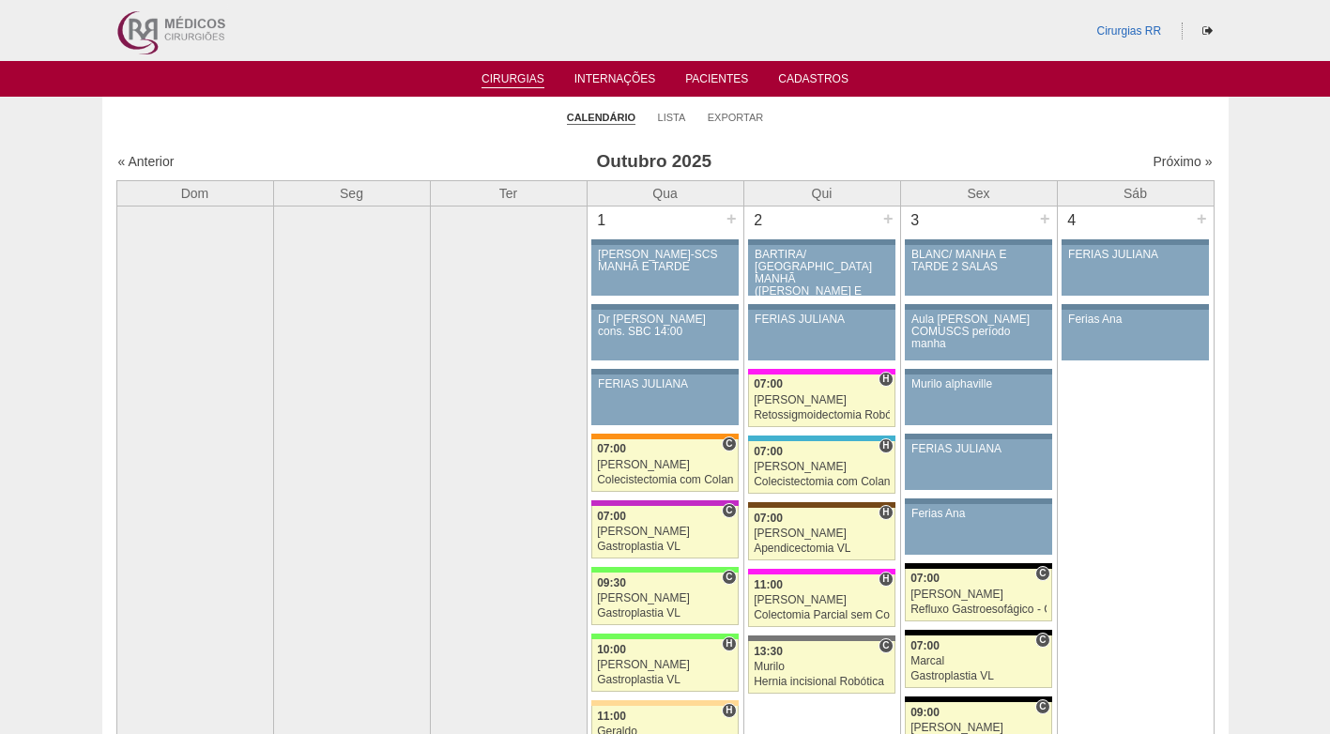
click at [397, 130] on ul "Calendário Lista Exportar" at bounding box center [665, 116] width 1127 height 39
click at [673, 122] on link "Lista" at bounding box center [672, 118] width 28 height 14
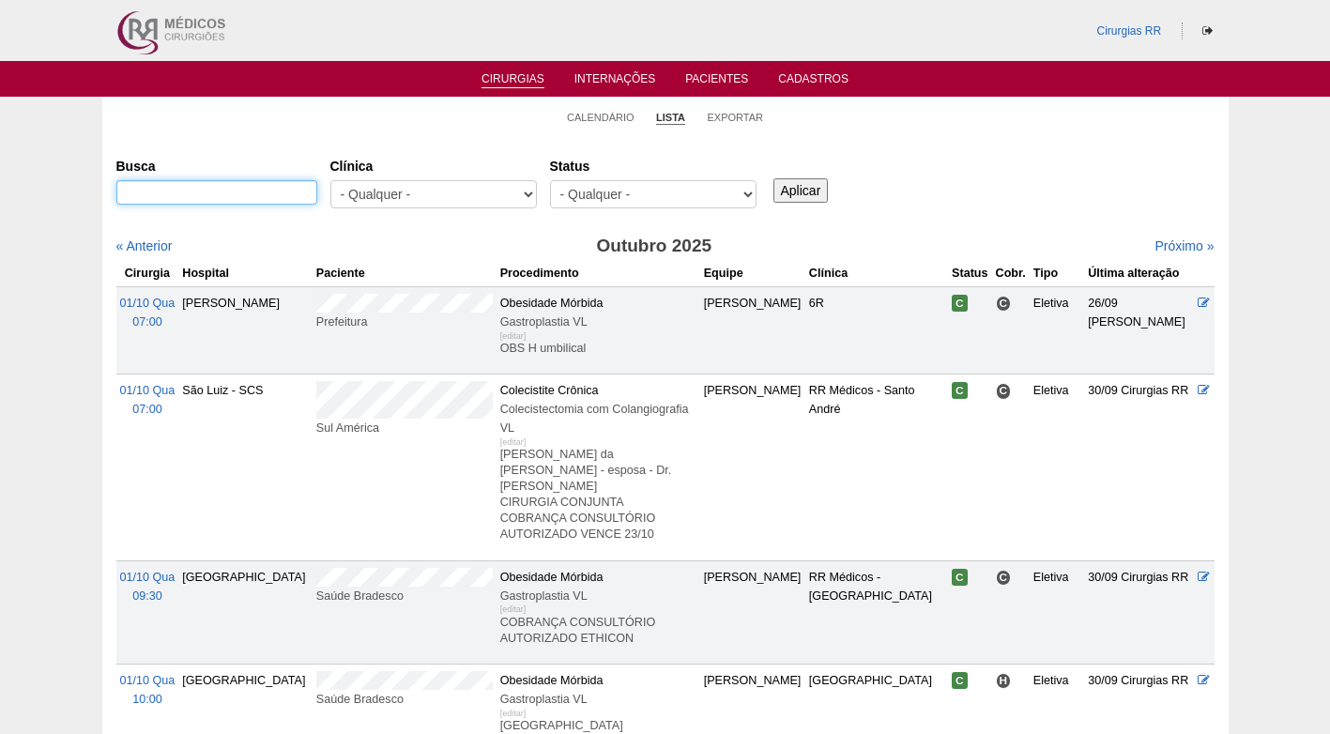
click at [283, 192] on input "Busca" at bounding box center [216, 192] width 201 height 24
type input "[PERSON_NAME]"
click at [818, 186] on input "Aplicar" at bounding box center [801, 190] width 55 height 24
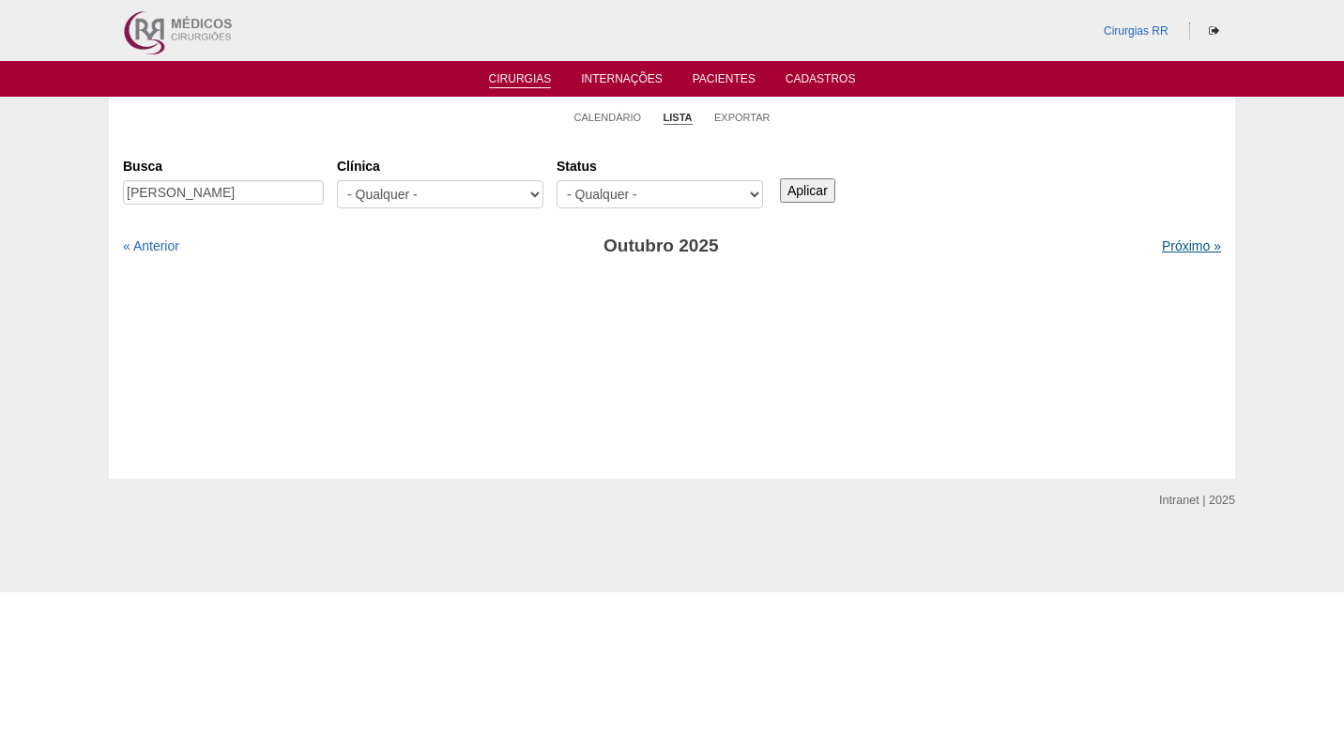
click at [1162, 245] on link "Próximo »" at bounding box center [1191, 245] width 59 height 15
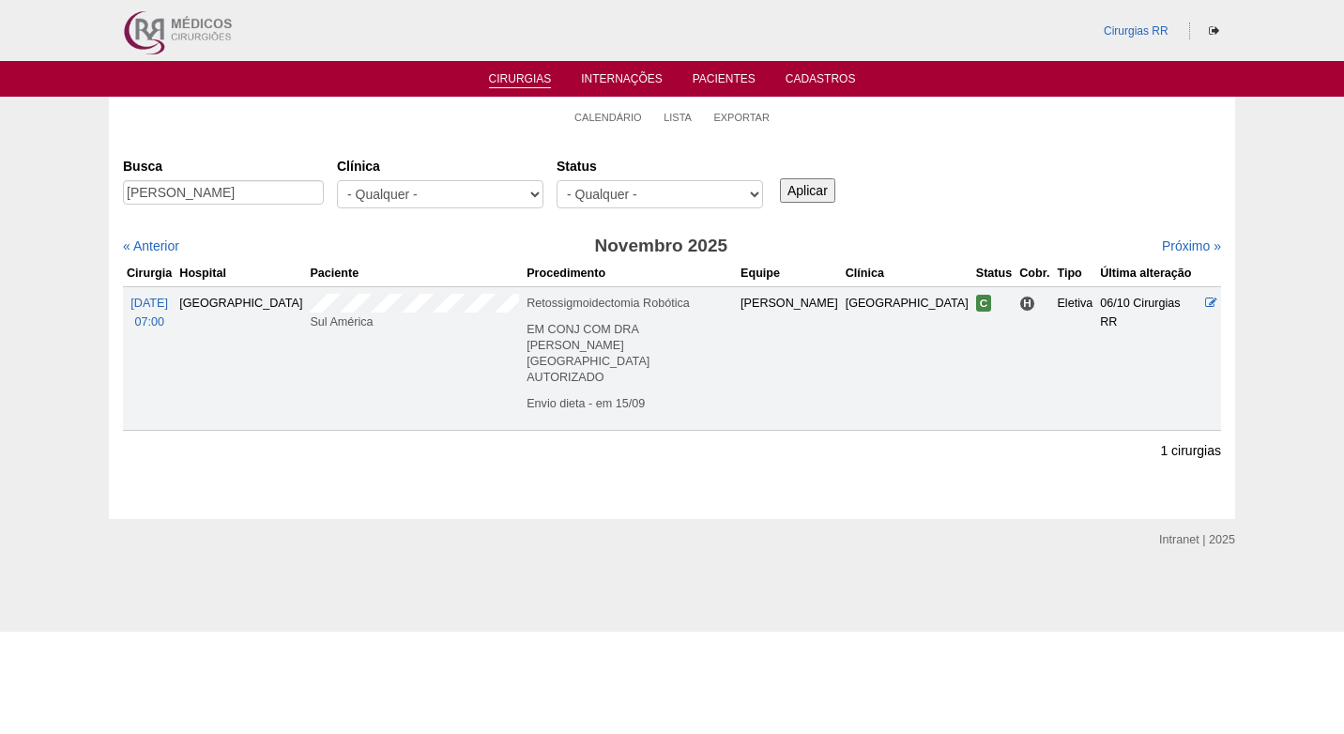
click at [960, 219] on div "Busca [PERSON_NAME] [GEOGRAPHIC_DATA] - Qualquer - 6R Alphaville Assunção Barti…" at bounding box center [672, 290] width 1098 height 280
click at [430, 236] on div "Busca [PERSON_NAME] [GEOGRAPHIC_DATA] - Qualquer - 6R Alphaville Assunção Barti…" at bounding box center [672, 290] width 1098 height 280
click at [607, 119] on link "Calendário" at bounding box center [609, 118] width 68 height 14
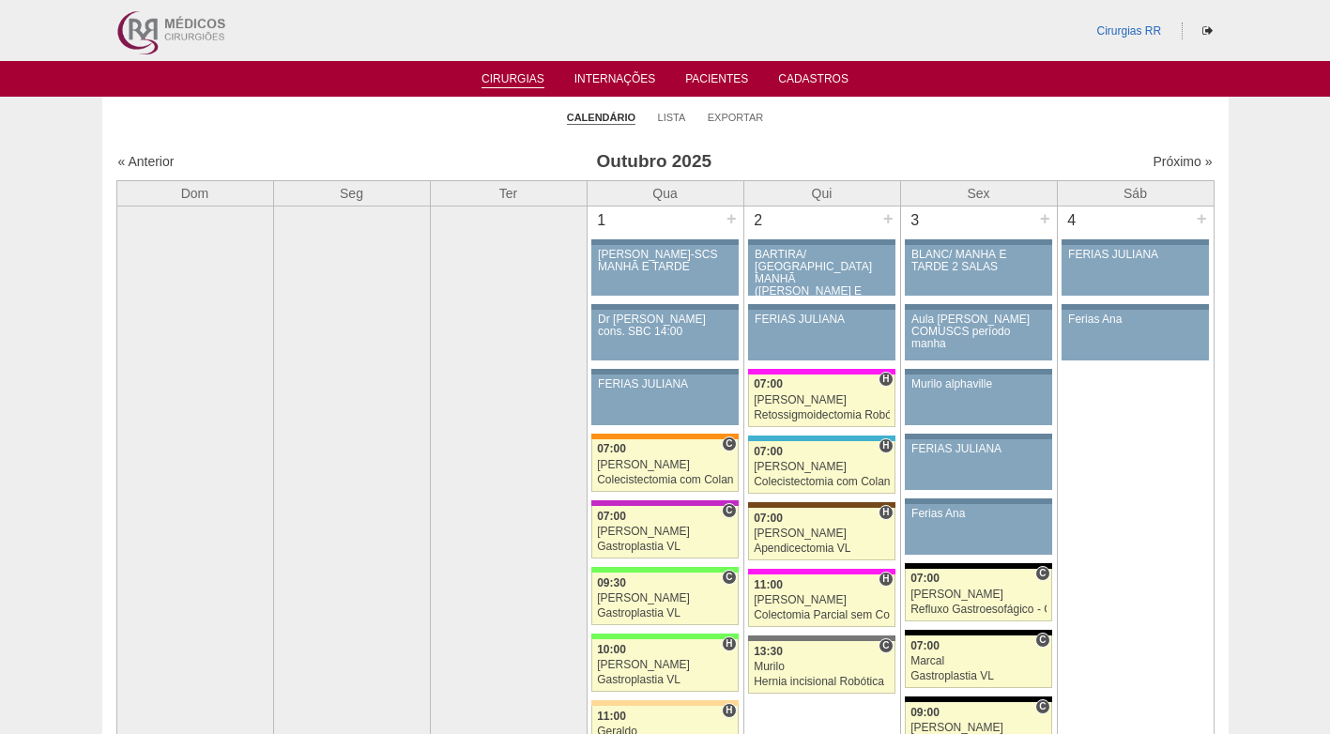
click at [380, 150] on h3 "Outubro 2025" at bounding box center [653, 161] width 547 height 27
click at [412, 120] on ul "Calendário Lista Exportar" at bounding box center [665, 116] width 1127 height 39
click at [916, 115] on ul "Calendário Lista Exportar" at bounding box center [665, 116] width 1127 height 39
